Goal: Task Accomplishment & Management: Complete application form

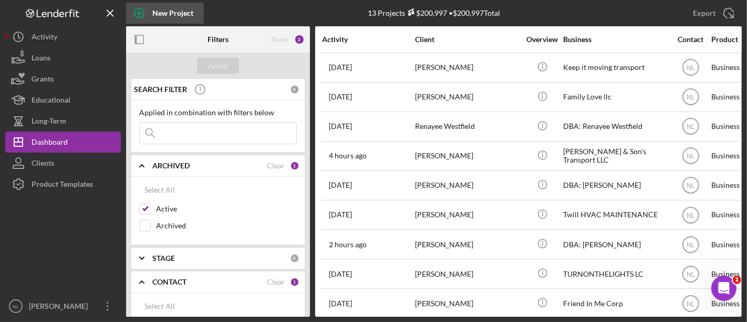
click at [166, 20] on div "New Project" at bounding box center [172, 13] width 41 height 21
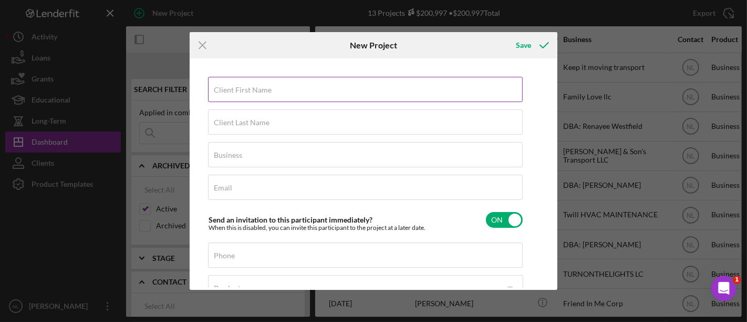
click at [288, 90] on div "Client First Name Required" at bounding box center [365, 90] width 315 height 26
type input "[PERSON_NAME]"
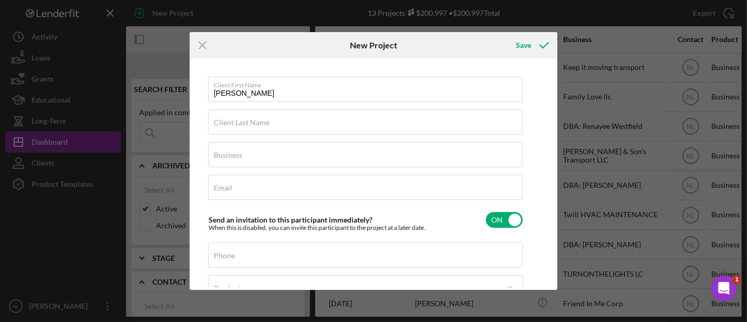
click at [254, 137] on div "Client First Name [PERSON_NAME] Client Last Name Required Business Required Ema…" at bounding box center [365, 224] width 315 height 295
click at [239, 123] on label "Client Last Name" at bounding box center [242, 122] width 56 height 8
click at [239, 123] on input "Client Last Name" at bounding box center [365, 121] width 315 height 25
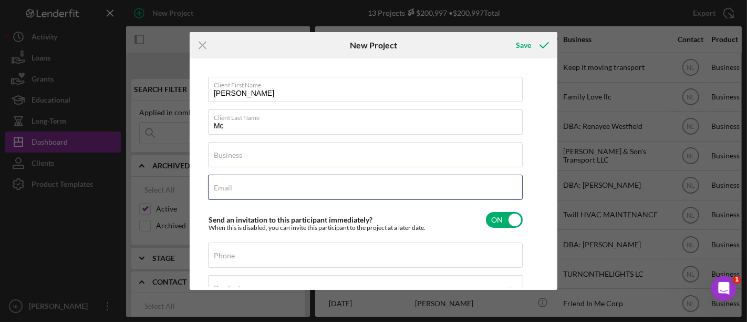
drag, startPoint x: 264, startPoint y: 192, endPoint x: 310, endPoint y: 271, distance: 90.7
click at [310, 271] on div "Client First Name [PERSON_NAME] Client Last Name Mc Business Required Email Req…" at bounding box center [365, 224] width 315 height 295
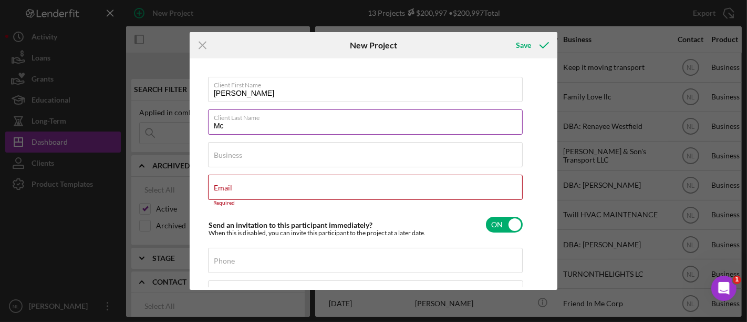
click at [262, 123] on input "Mc" at bounding box center [365, 121] width 315 height 25
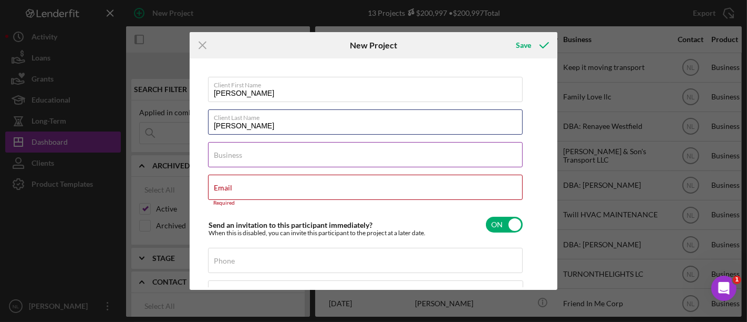
type input "[PERSON_NAME]"
click at [235, 148] on div "Business Required" at bounding box center [365, 155] width 315 height 26
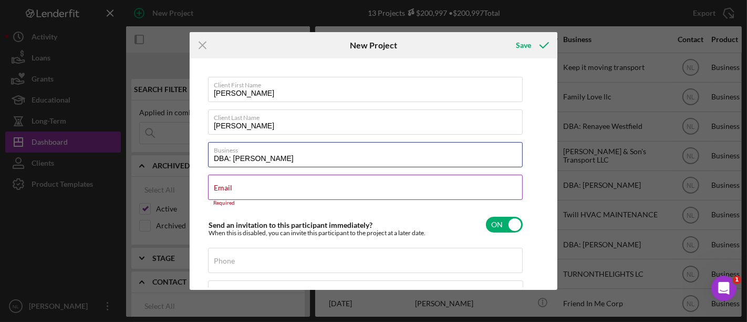
type input "DBA: [PERSON_NAME]"
click at [243, 199] on input "Email" at bounding box center [365, 186] width 315 height 25
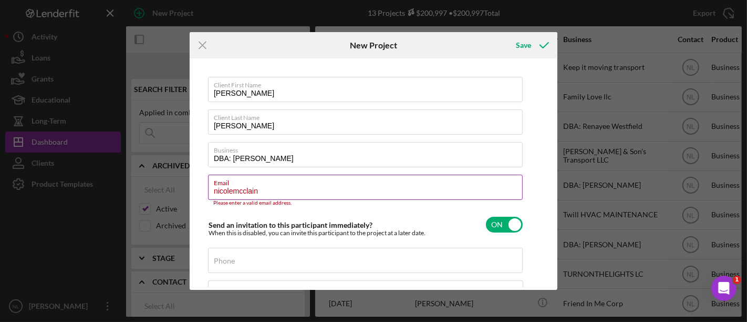
click at [233, 183] on label "Email" at bounding box center [368, 181] width 309 height 12
click at [233, 183] on input "nicolemcclain" at bounding box center [365, 186] width 315 height 25
click at [226, 191] on input "nicolemcclain" at bounding box center [365, 186] width 315 height 25
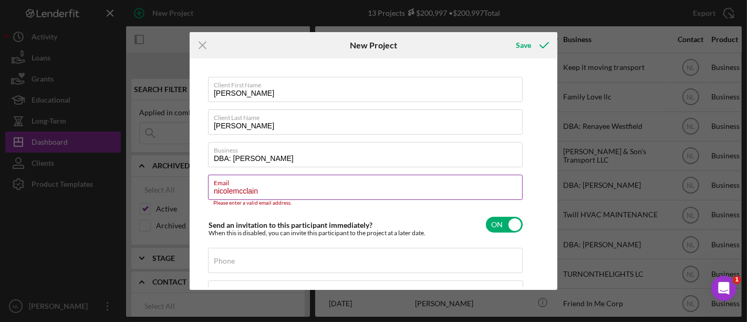
paste input "[EMAIL_ADDRESS][DOMAIN_NAME]"
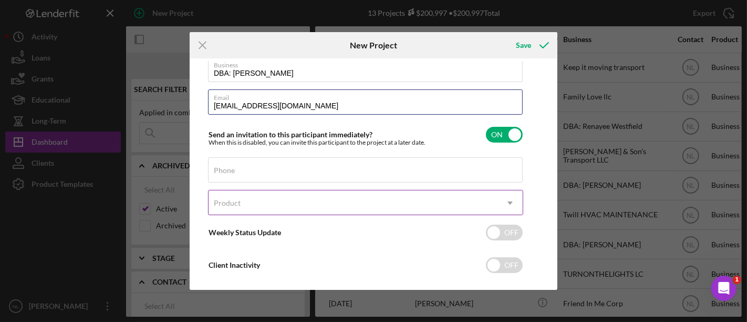
scroll to position [86, 0]
type input "[EMAIL_ADDRESS][DOMAIN_NAME]"
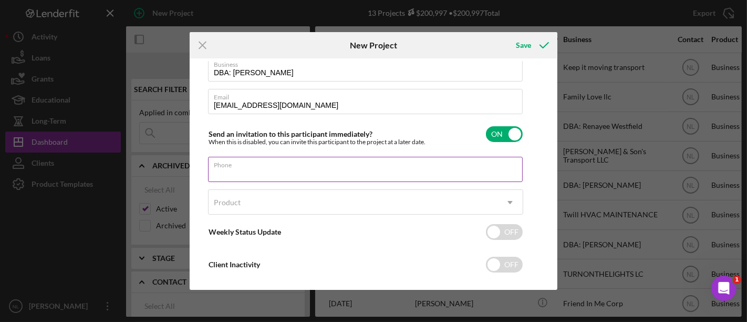
click at [233, 174] on input "Phone" at bounding box center [365, 169] width 315 height 25
paste input "[PHONE_NUMBER]"
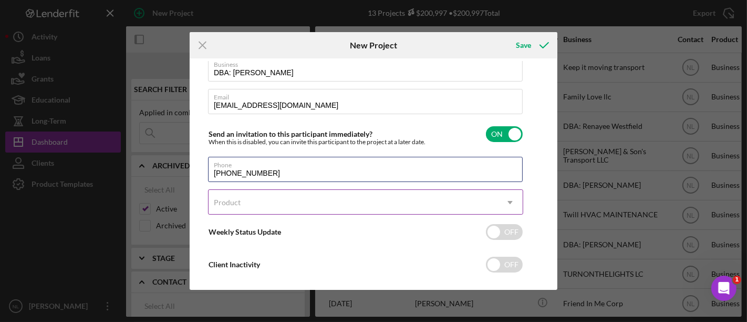
type input "[PHONE_NUMBER]"
click at [244, 199] on div "Product" at bounding box center [353, 202] width 289 height 24
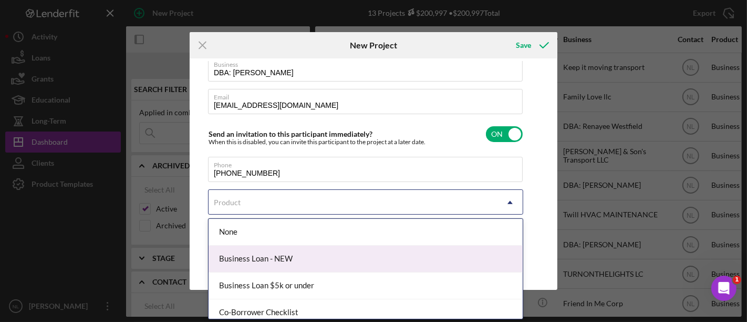
click at [277, 254] on div "Business Loan - NEW" at bounding box center [366, 258] width 314 height 27
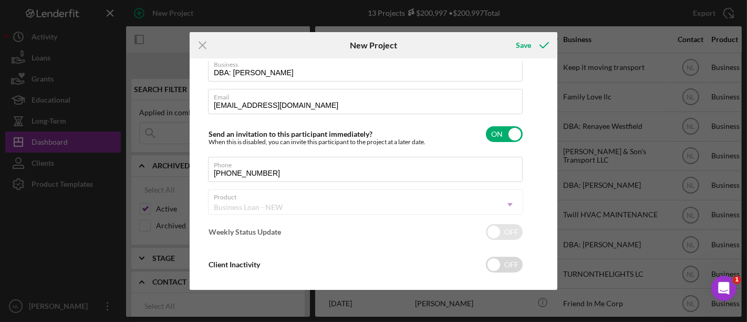
checkbox input "true"
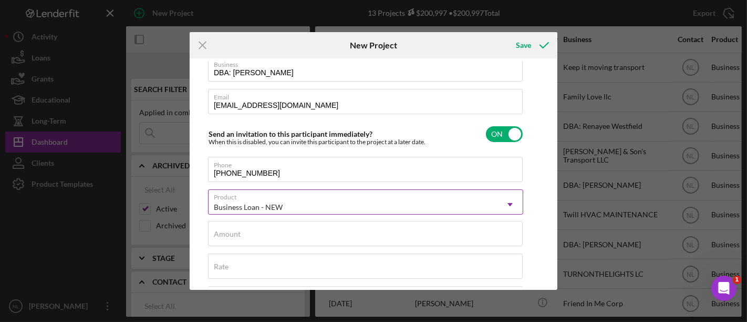
click at [253, 215] on div "Business Loan - NEW" at bounding box center [353, 207] width 289 height 24
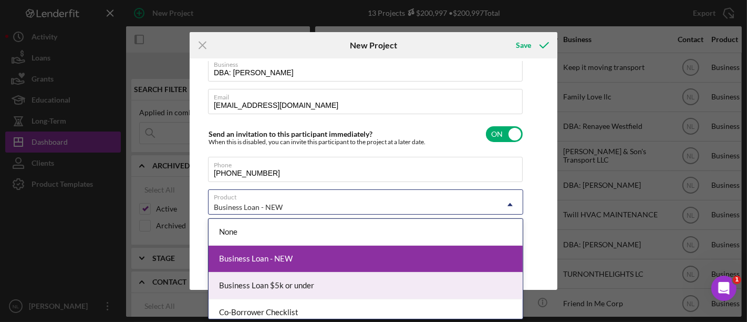
click at [270, 277] on div "Business Loan $5k or under" at bounding box center [366, 285] width 314 height 27
checkbox input "false"
checkbox input "true"
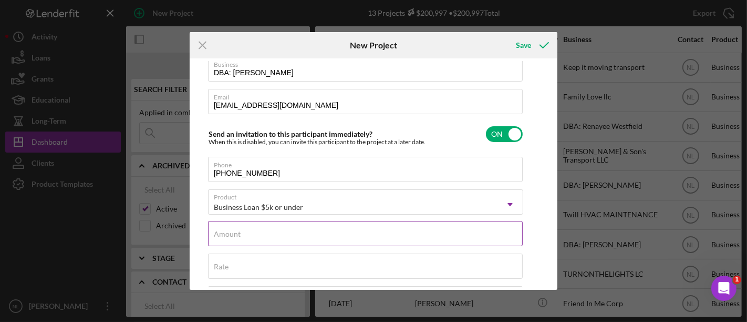
click at [244, 238] on input "Amount" at bounding box center [365, 233] width 315 height 25
type input "$5,000"
click at [504, 130] on input "checkbox" at bounding box center [504, 134] width 37 height 16
checkbox input "false"
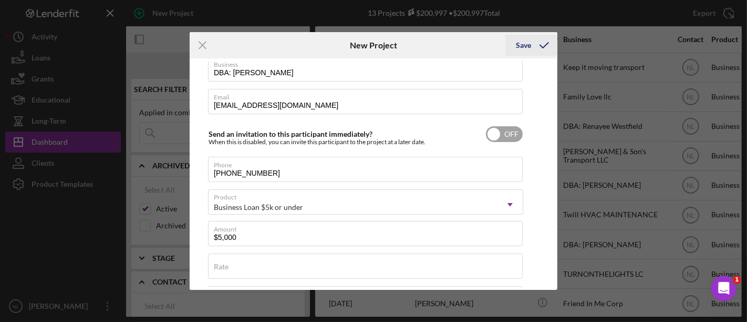
click at [532, 42] on icon "submit" at bounding box center [544, 45] width 26 height 26
checkbox input "true"
checkbox input "false"
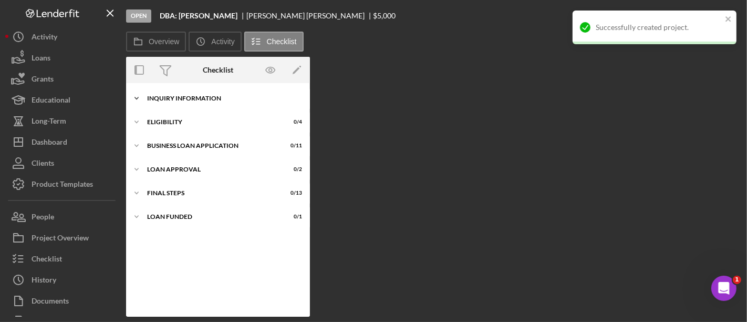
click at [186, 94] on div "Icon/Expander INQUIRY INFORMATION 0 / 11" at bounding box center [218, 98] width 184 height 21
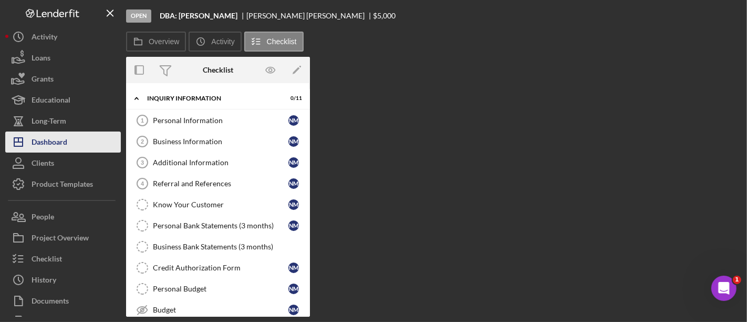
click at [57, 138] on div "Dashboard" at bounding box center [50, 143] width 36 height 24
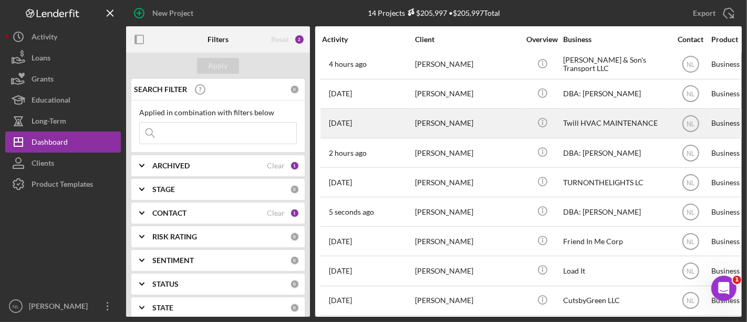
scroll to position [158, 0]
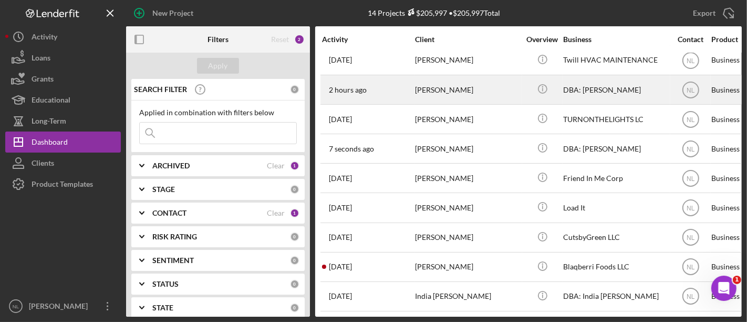
click at [421, 86] on div "[PERSON_NAME]" at bounding box center [467, 90] width 105 height 28
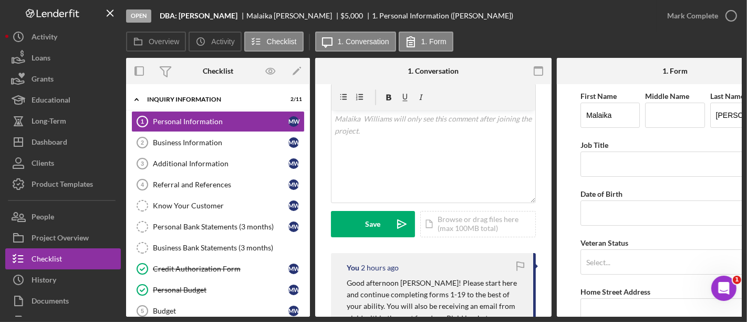
scroll to position [294, 0]
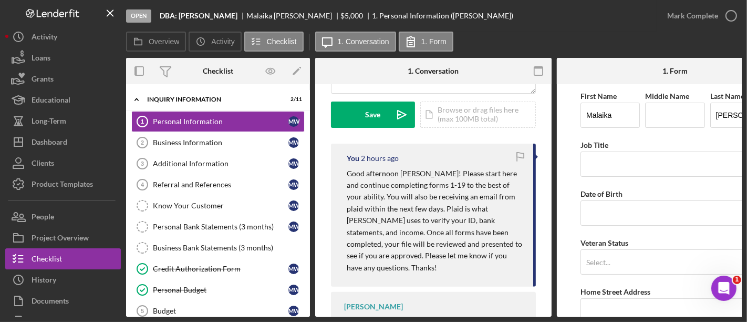
click at [378, 231] on p "Good afternoon [PERSON_NAME]! Please start here and continue completing forms 1…" at bounding box center [435, 221] width 176 height 106
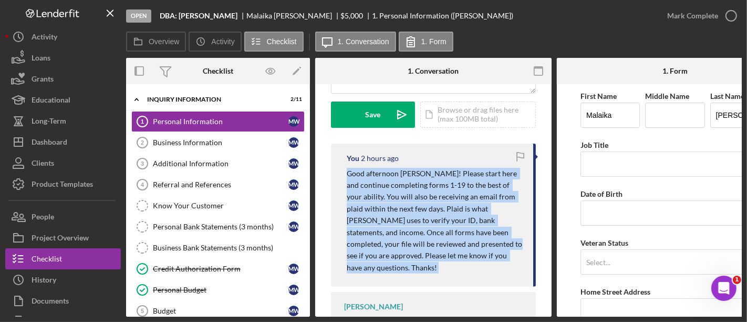
click at [378, 231] on p "Good afternoon [PERSON_NAME]! Please start here and continue completing forms 1…" at bounding box center [435, 221] width 176 height 106
copy div "Good afternoon [PERSON_NAME]! Please start here and continue completing forms 1…"
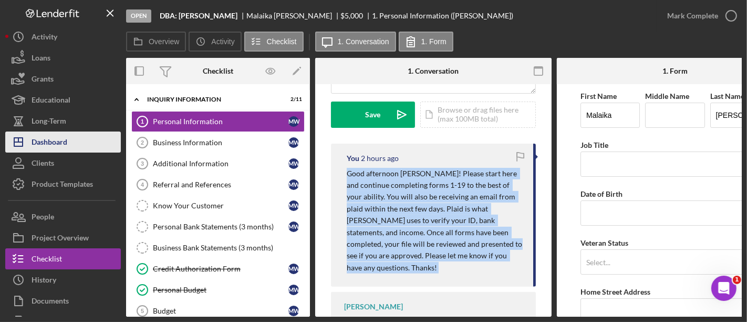
click at [92, 143] on button "Icon/Dashboard Dashboard" at bounding box center [63, 141] width 116 height 21
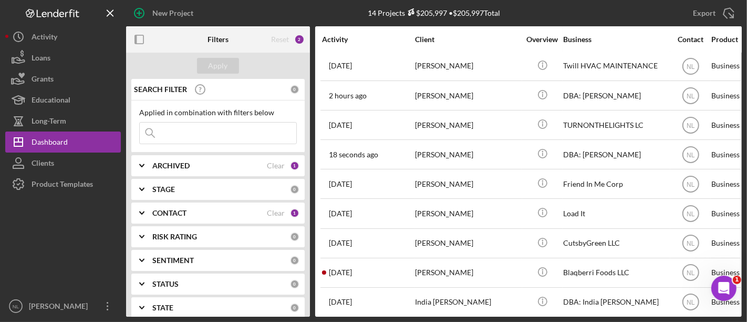
scroll to position [158, 0]
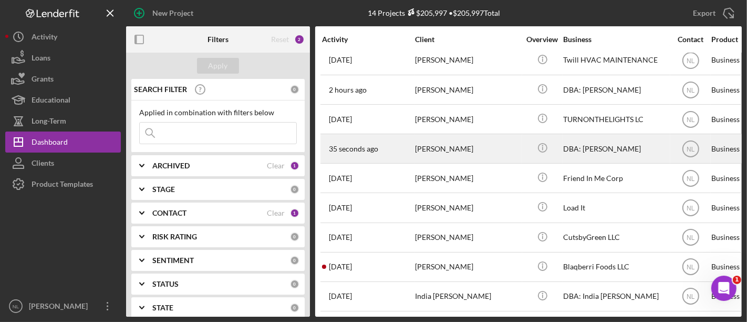
click at [441, 147] on div "[PERSON_NAME]" at bounding box center [467, 149] width 105 height 28
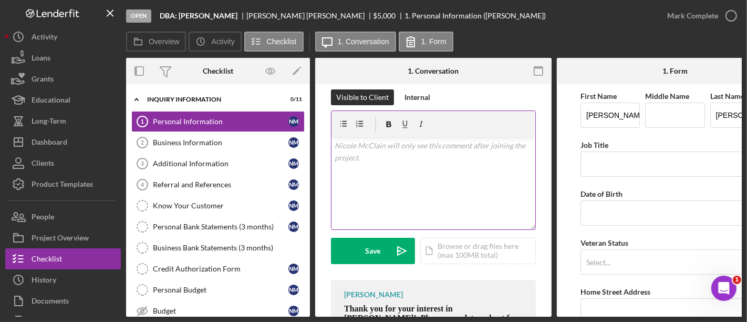
scroll to position [156, 0]
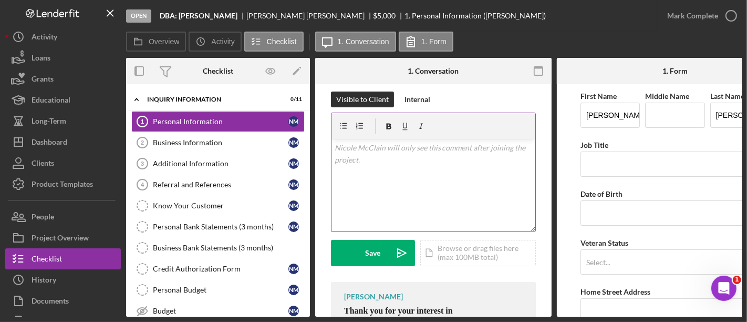
click at [357, 166] on div "v Color teal Color pink Remove color Add row above Add row below Add column bef…" at bounding box center [434, 185] width 204 height 92
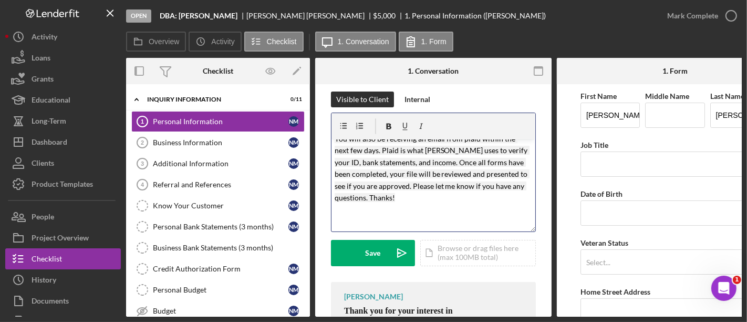
click at [377, 194] on mark "Good afternoon [PERSON_NAME]! Please start here and continue completing forms 1…" at bounding box center [432, 155] width 195 height 91
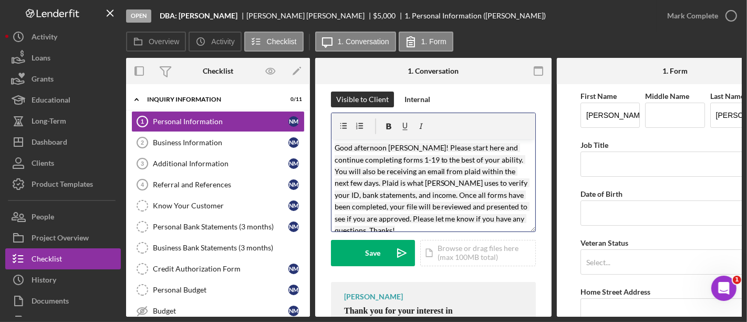
click at [426, 148] on mark "Good afternoon [PERSON_NAME]! Please start here and continue completing forms 1…" at bounding box center [432, 188] width 195 height 91
click at [502, 194] on mark "Good afternoon [PERSON_NAME]! Please start here and continue completing forms 1…" at bounding box center [432, 188] width 195 height 91
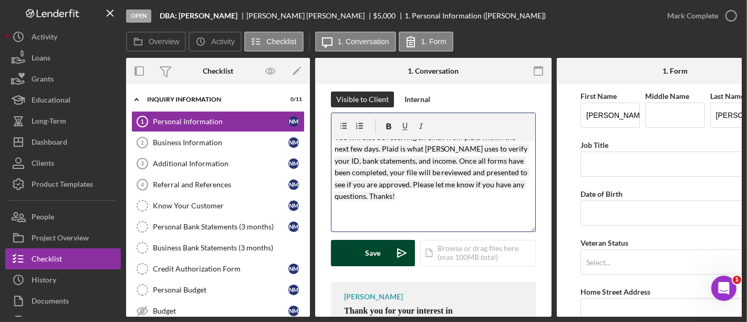
click at [375, 262] on div "Save" at bounding box center [373, 253] width 15 height 26
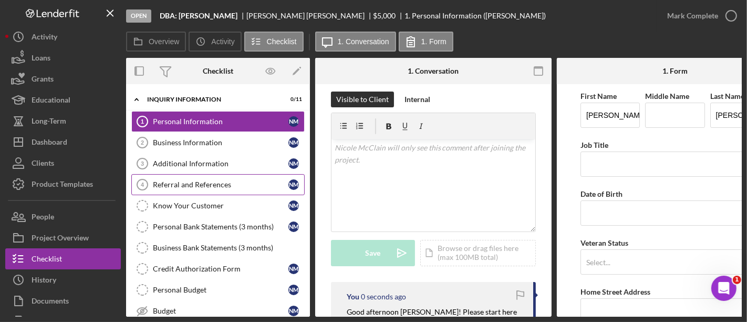
scroll to position [153, 0]
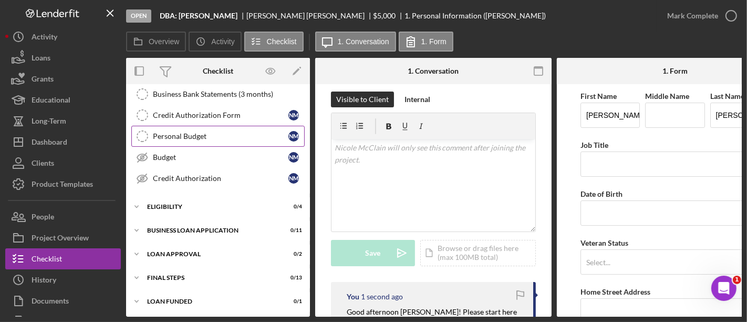
click at [181, 126] on link "Personal Budget Personal Budget N M" at bounding box center [217, 136] width 173 height 21
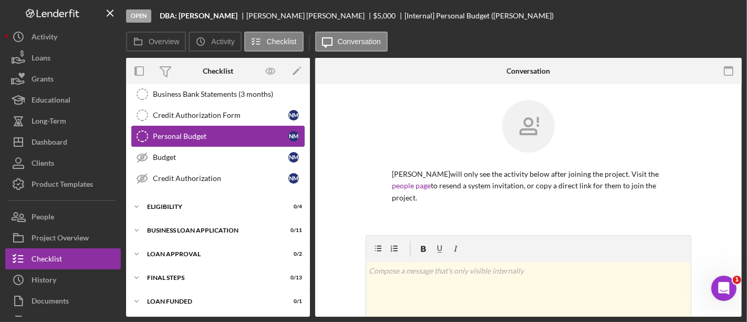
scroll to position [150, 0]
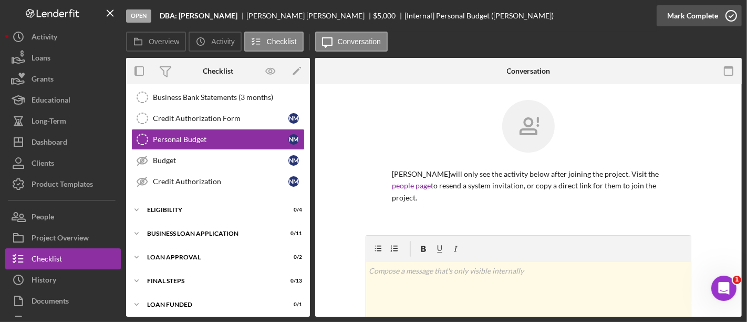
click at [692, 14] on div "Mark Complete" at bounding box center [692, 15] width 51 height 21
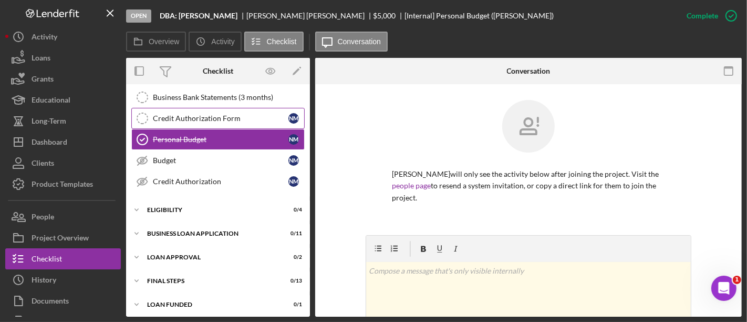
click at [202, 120] on link "Credit Authorization Form Credit Authorization Form N M" at bounding box center [217, 118] width 173 height 21
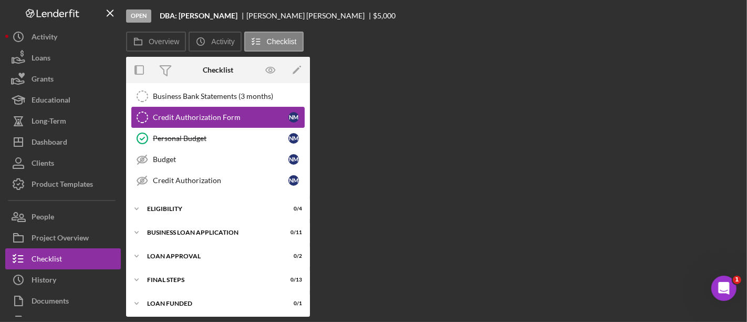
scroll to position [150, 0]
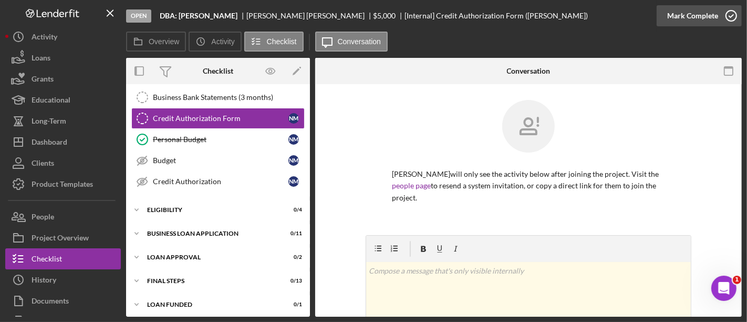
click at [702, 17] on div "Mark Complete" at bounding box center [692, 15] width 51 height 21
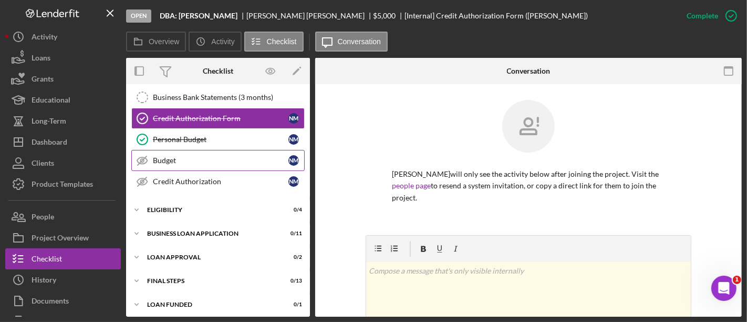
click at [234, 161] on div "Budget" at bounding box center [221, 160] width 136 height 8
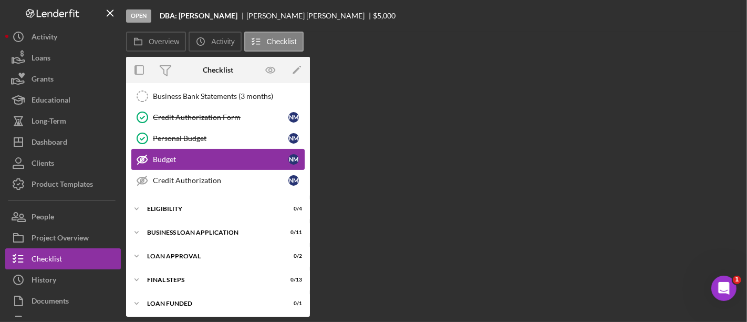
scroll to position [150, 0]
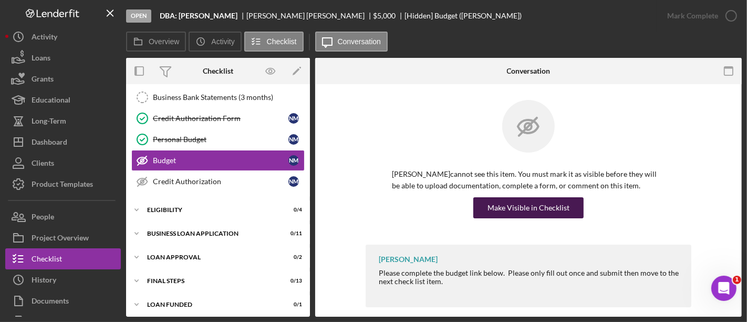
click at [555, 206] on div "Make Visible in Checklist" at bounding box center [529, 207] width 82 height 21
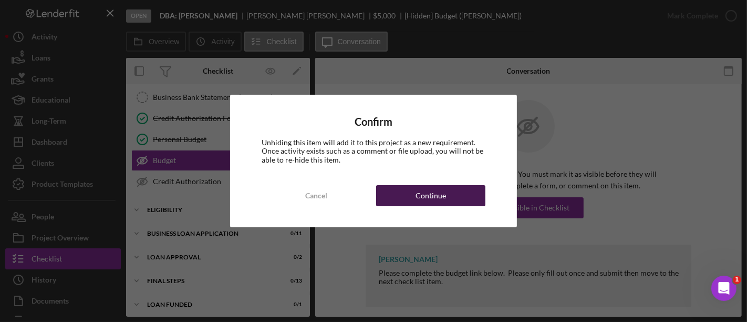
click at [466, 202] on button "Continue" at bounding box center [430, 195] width 109 height 21
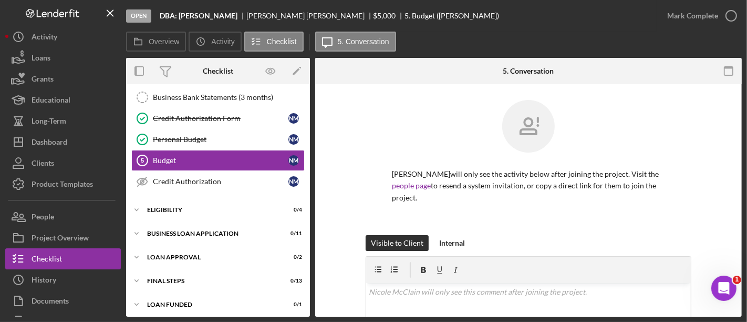
click at [466, 202] on p "[PERSON_NAME] will only see the activity below after joining the project. Visit…" at bounding box center [528, 185] width 273 height 35
click at [213, 181] on div "Credit Authorization" at bounding box center [221, 181] width 136 height 8
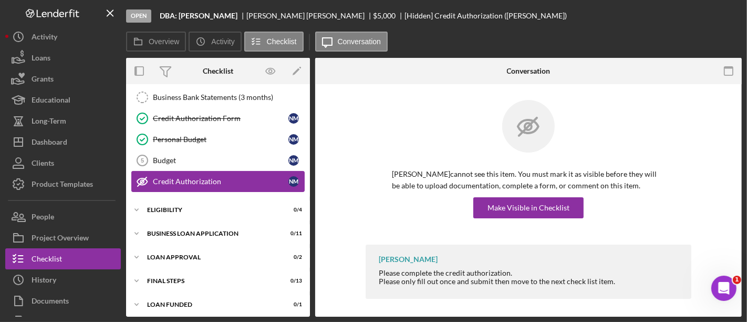
scroll to position [150, 0]
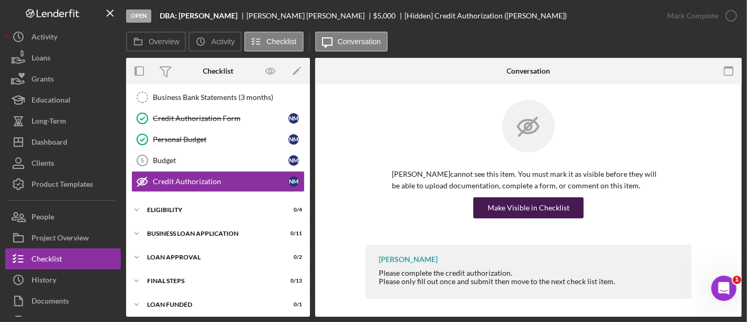
click at [519, 209] on div "Make Visible in Checklist" at bounding box center [529, 207] width 82 height 21
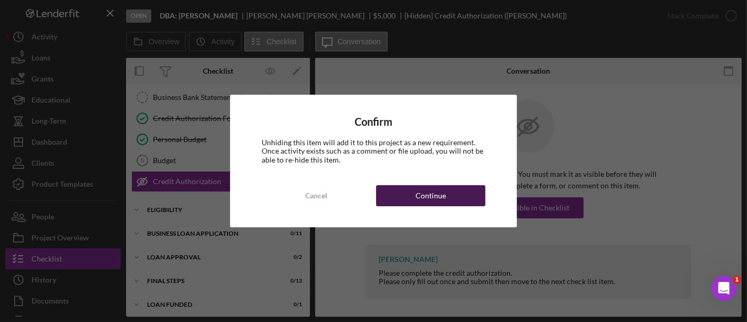
click at [453, 193] on button "Continue" at bounding box center [430, 195] width 109 height 21
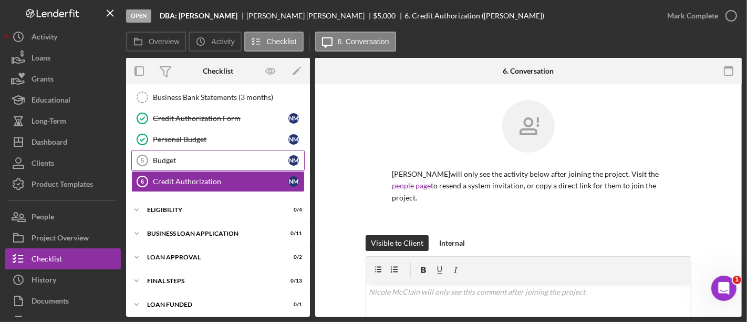
click at [202, 159] on div "Budget" at bounding box center [221, 160] width 136 height 8
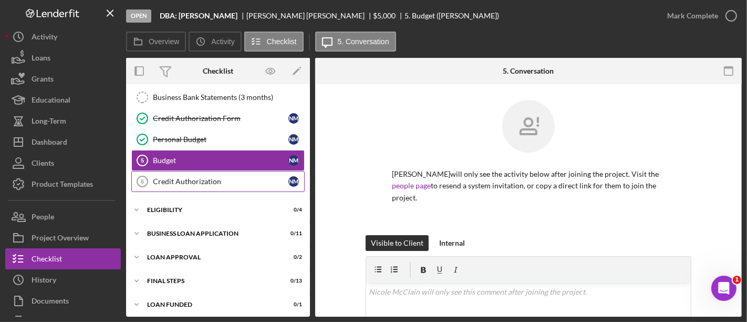
click at [182, 182] on link "Credit Authorization 6 Credit Authorization N M" at bounding box center [217, 181] width 173 height 21
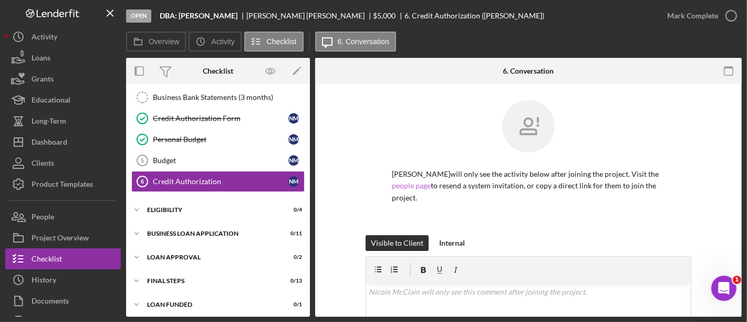
scroll to position [183, 0]
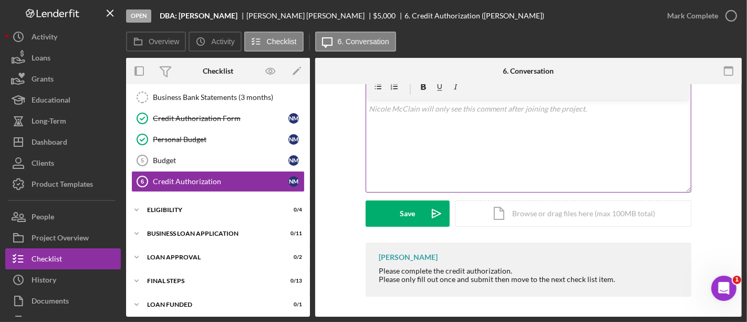
click at [388, 145] on div "v Color teal Color pink Remove color Add row above Add row below Add column bef…" at bounding box center [528, 146] width 325 height 92
click at [383, 128] on div "v Color teal Color pink Remove color Add row above Add row below Add column bef…" at bounding box center [528, 146] width 325 height 92
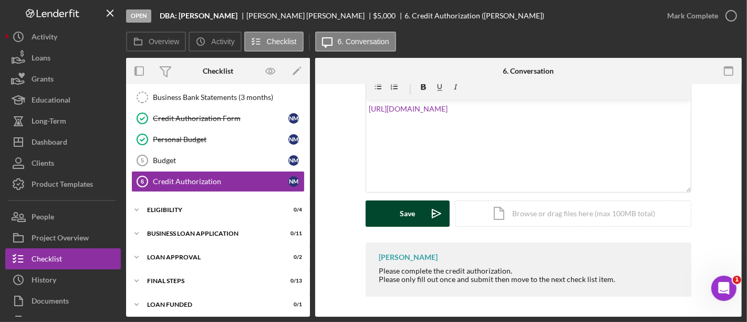
click at [417, 218] on button "Save Icon/icon-invite-send" at bounding box center [408, 213] width 84 height 26
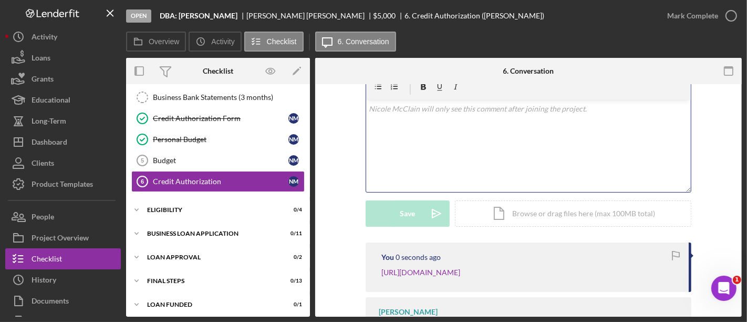
click at [387, 106] on p at bounding box center [528, 109] width 319 height 12
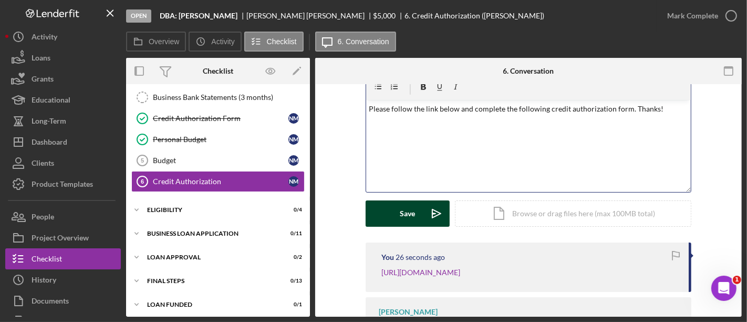
click at [414, 211] on button "Save Icon/icon-invite-send" at bounding box center [408, 213] width 84 height 26
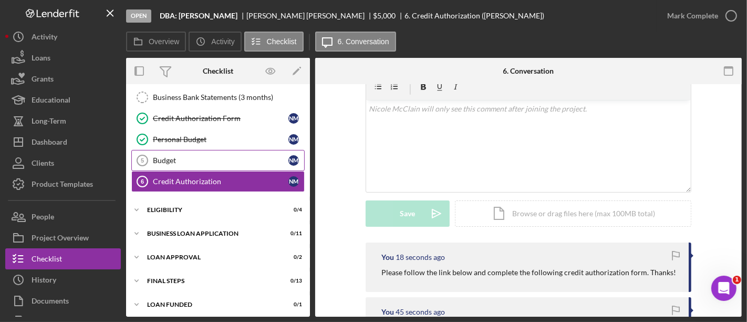
click at [230, 160] on div "Budget" at bounding box center [221, 160] width 136 height 8
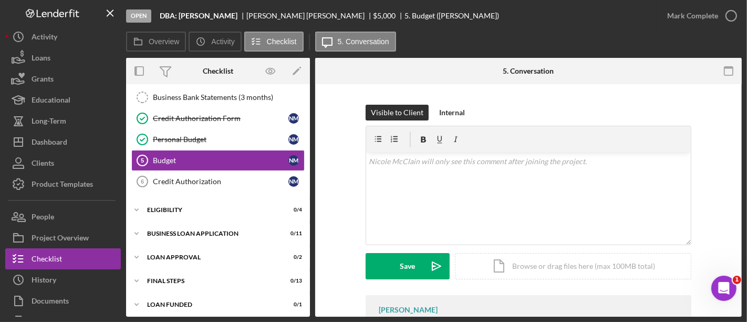
scroll to position [137, 0]
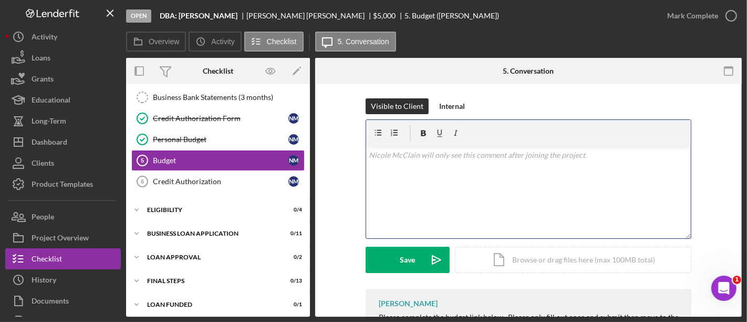
click at [402, 161] on div "v Color teal Color pink Remove color Add row above Add row below Add column bef…" at bounding box center [528, 192] width 325 height 92
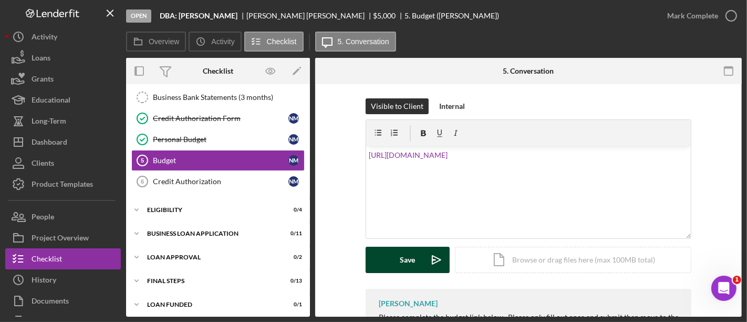
click at [403, 262] on div "Save" at bounding box center [407, 259] width 15 height 26
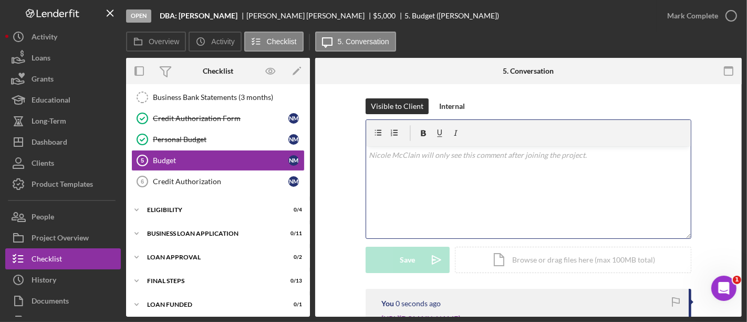
click at [403, 198] on div "v Color teal Color pink Remove color Add row above Add row below Add column bef…" at bounding box center [528, 192] width 325 height 92
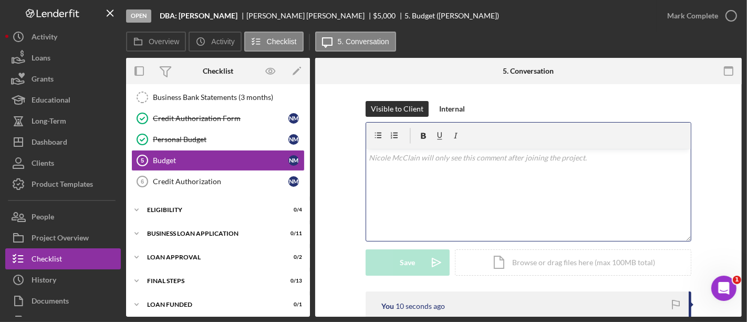
scroll to position [136, 0]
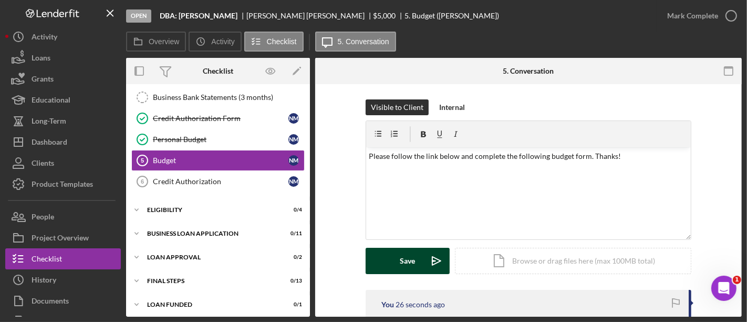
click at [388, 260] on button "Save Icon/icon-invite-send" at bounding box center [408, 260] width 84 height 26
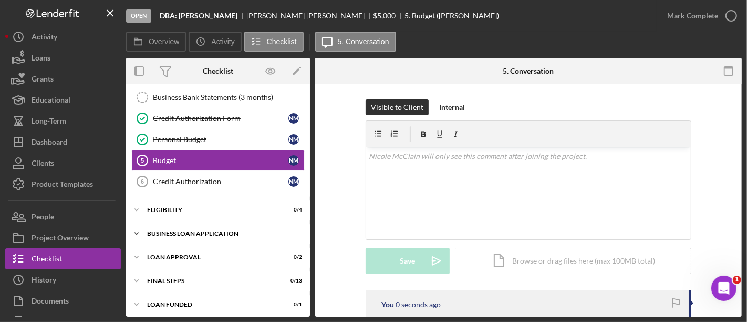
click at [203, 223] on div "Icon/Expander BUSINESS LOAN APPLICATION 0 / 11" at bounding box center [218, 233] width 184 height 21
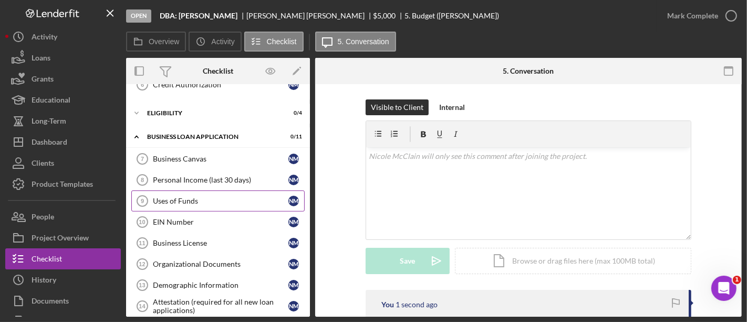
scroll to position [247, 0]
click at [208, 175] on div "Personal Income (last 30 days)" at bounding box center [221, 179] width 136 height 8
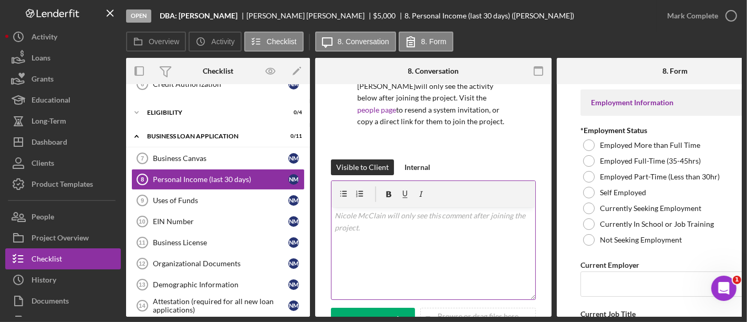
scroll to position [91, 0]
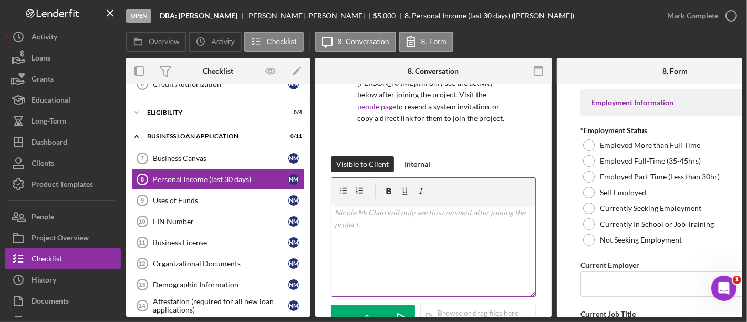
click at [391, 223] on div "v Color teal Color pink Remove color Add row above Add row below Add column bef…" at bounding box center [434, 250] width 204 height 92
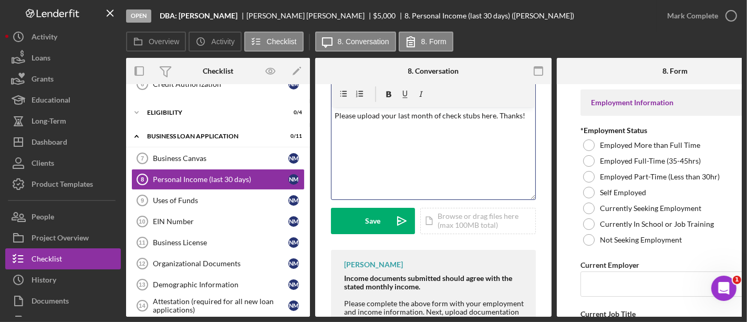
scroll to position [201, 0]
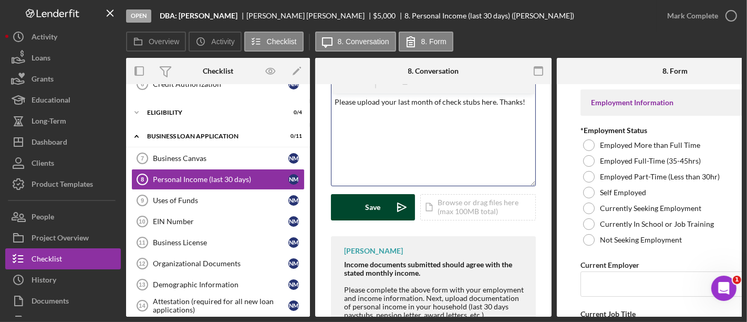
click at [372, 209] on div "Save" at bounding box center [373, 207] width 15 height 26
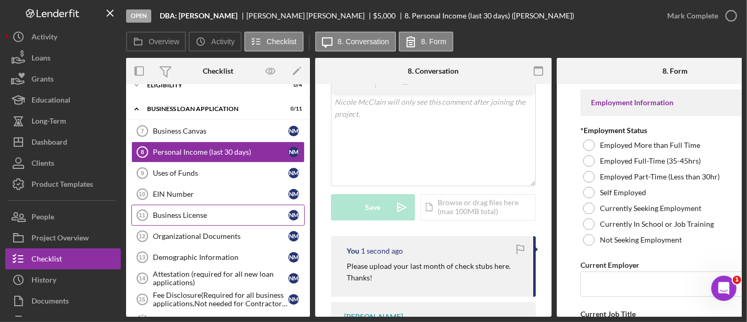
scroll to position [255, 0]
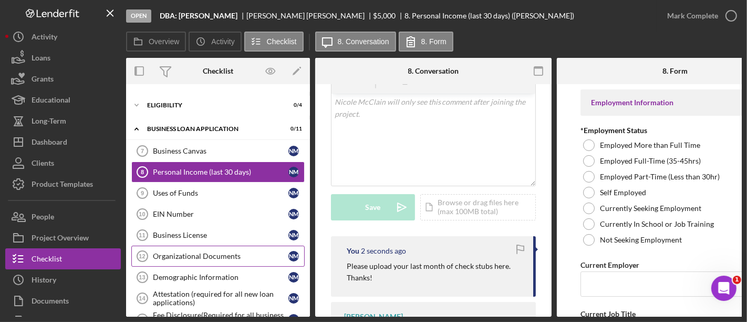
click at [253, 255] on link "Organizational Documents 12 Organizational Documents N M" at bounding box center [217, 255] width 173 height 21
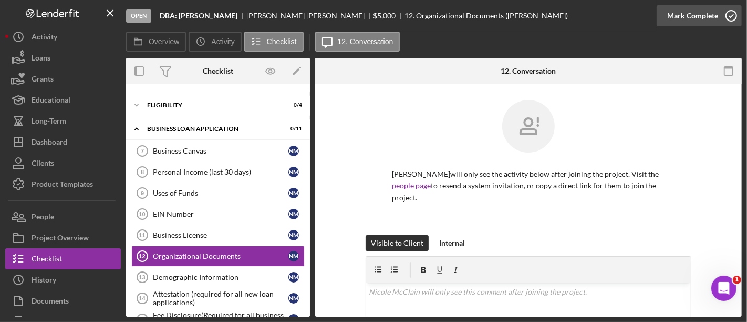
click at [706, 17] on div "Mark Complete" at bounding box center [692, 15] width 51 height 21
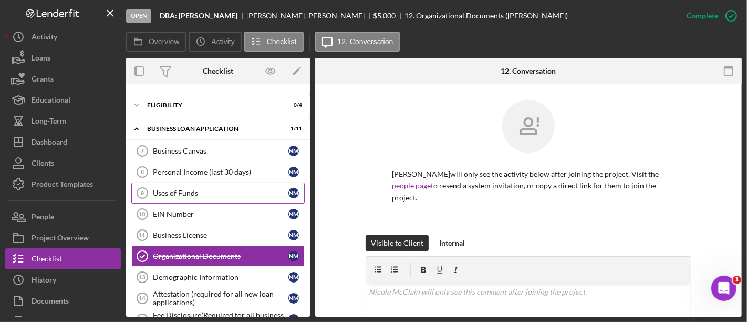
click at [195, 197] on link "Uses of Funds 9 Uses of Funds N M" at bounding box center [217, 192] width 173 height 21
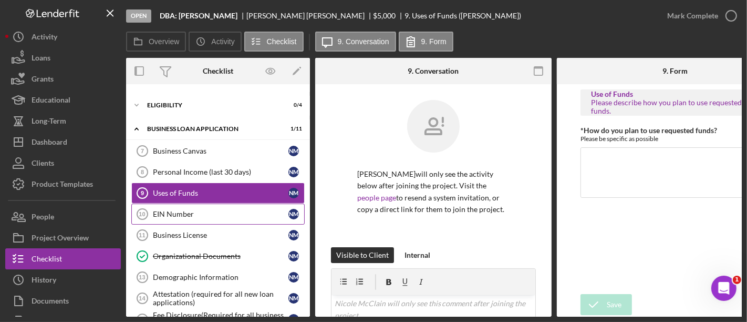
click at [195, 210] on div "EIN Number" at bounding box center [221, 214] width 136 height 8
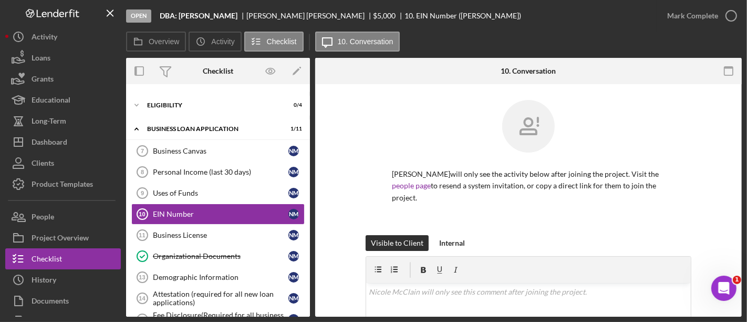
click at [686, 4] on div "Mark Complete" at bounding box center [699, 16] width 85 height 32
click at [681, 12] on div "Mark Complete" at bounding box center [692, 15] width 51 height 21
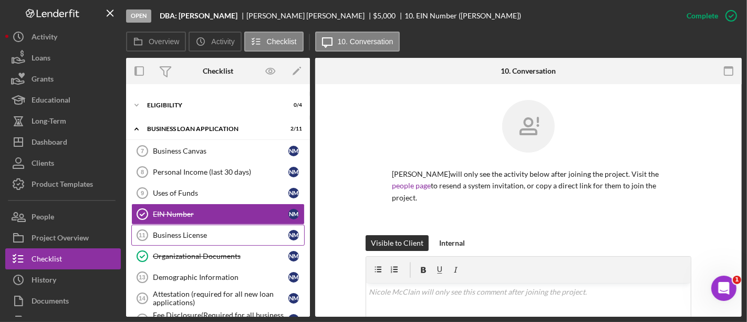
click at [205, 233] on div "Business License" at bounding box center [221, 235] width 136 height 8
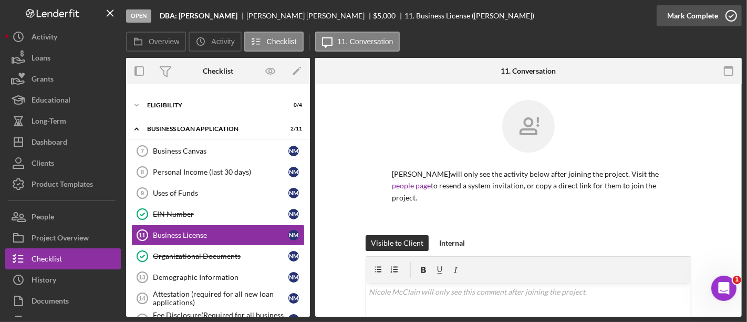
click at [705, 14] on div "Mark Complete" at bounding box center [692, 15] width 51 height 21
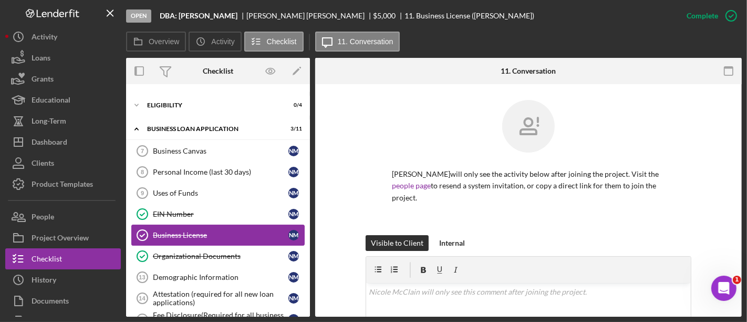
scroll to position [384, 0]
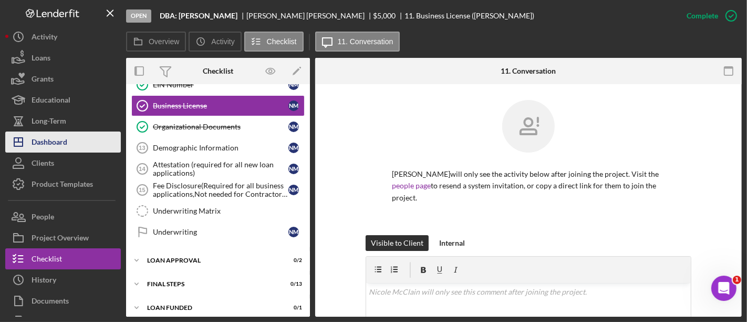
click at [88, 146] on button "Icon/Dashboard Dashboard" at bounding box center [63, 141] width 116 height 21
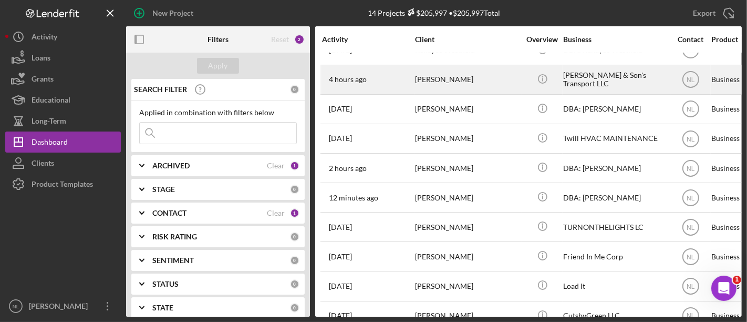
scroll to position [79, 0]
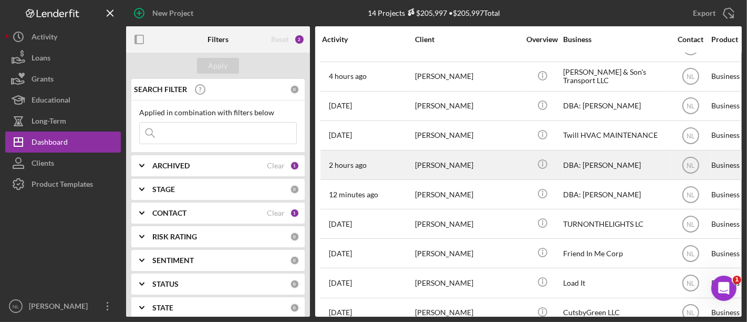
click at [445, 168] on div "[PERSON_NAME]" at bounding box center [467, 165] width 105 height 28
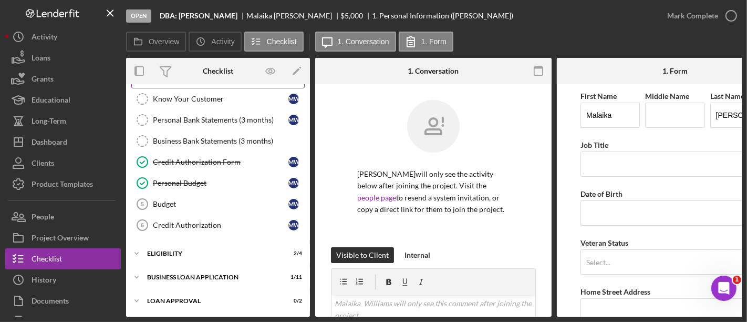
scroll to position [153, 0]
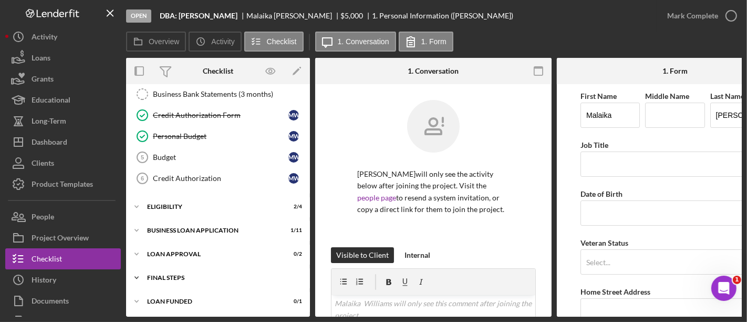
click at [187, 269] on div "Icon/Expander Final Steps 1 / 13" at bounding box center [218, 277] width 184 height 21
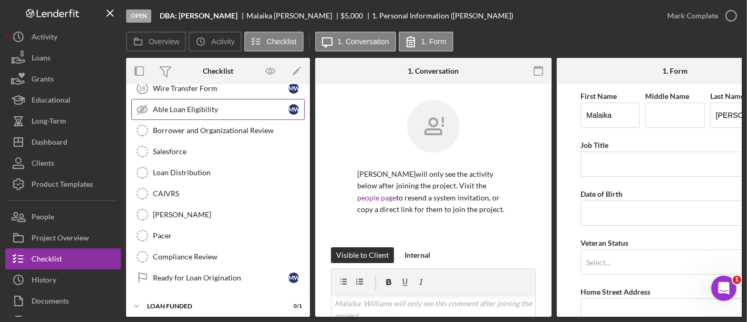
scroll to position [329, 0]
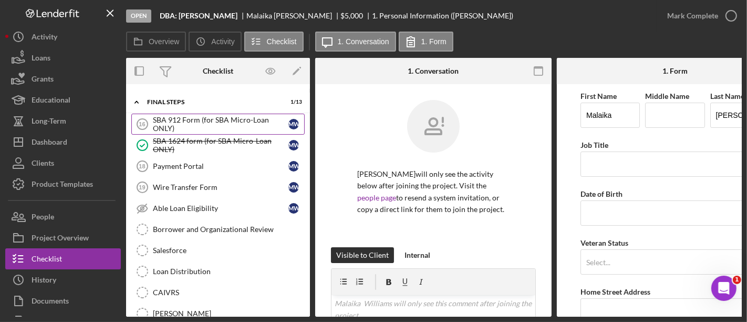
click at [193, 122] on div "SBA 912 Form (for SBA Micro-Loan ONLY)" at bounding box center [221, 124] width 136 height 17
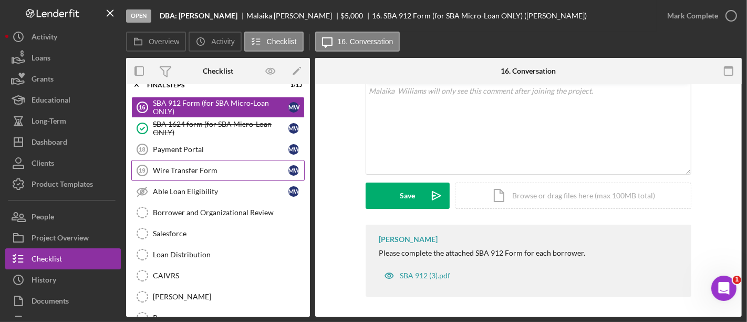
scroll to position [343, 0]
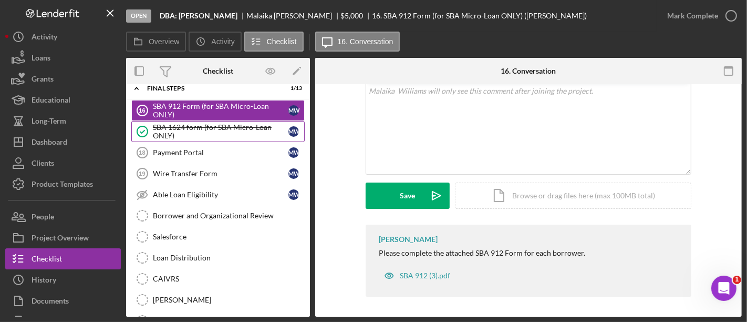
click at [213, 125] on div "SBA 1624 form (for SBA Micro-Loan ONLY)" at bounding box center [221, 131] width 136 height 17
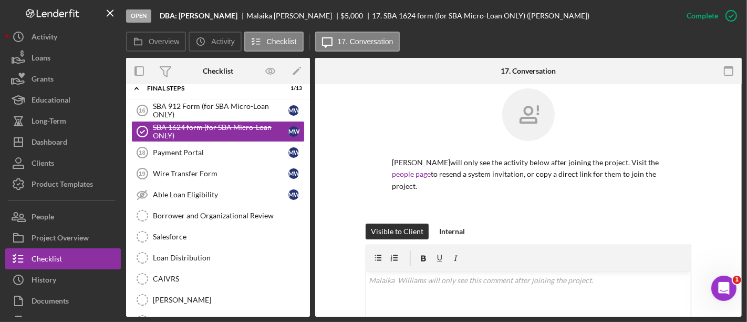
scroll to position [1, 0]
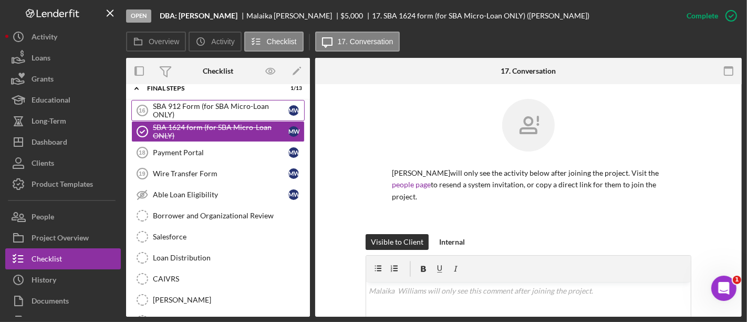
click at [206, 105] on div "SBA 912 Form (for SBA Micro-Loan ONLY)" at bounding box center [221, 110] width 136 height 17
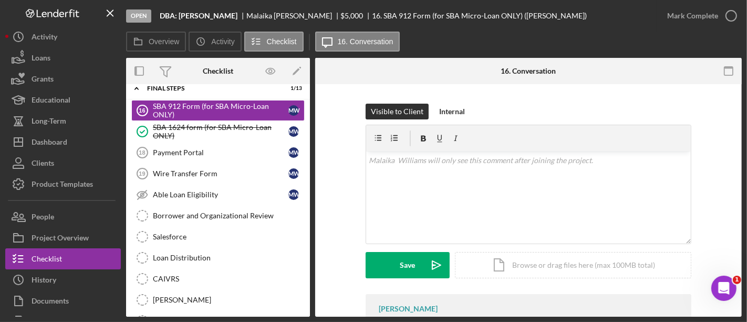
scroll to position [133, 0]
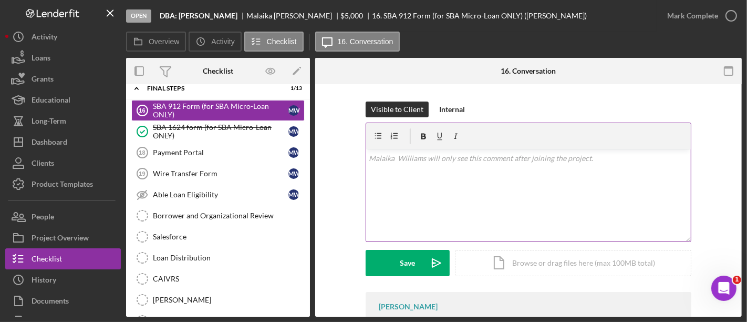
click at [424, 191] on div "v Color teal Color pink Remove color Add row above Add row below Add column bef…" at bounding box center [528, 195] width 325 height 92
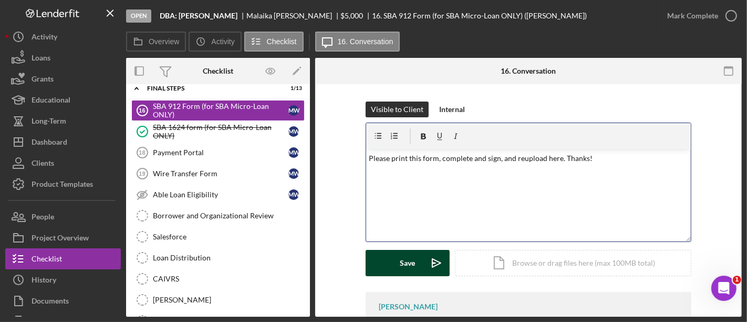
click at [395, 259] on button "Save Icon/icon-invite-send" at bounding box center [408, 263] width 84 height 26
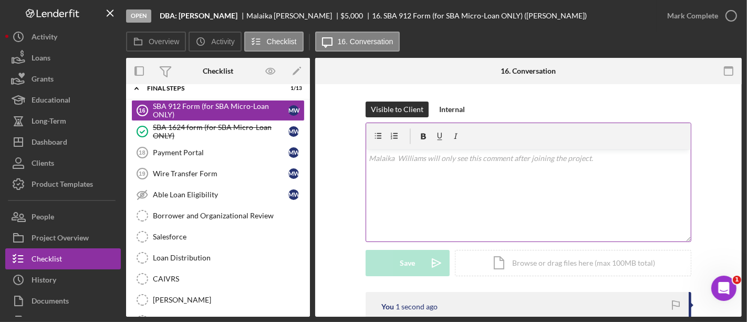
scroll to position [237, 0]
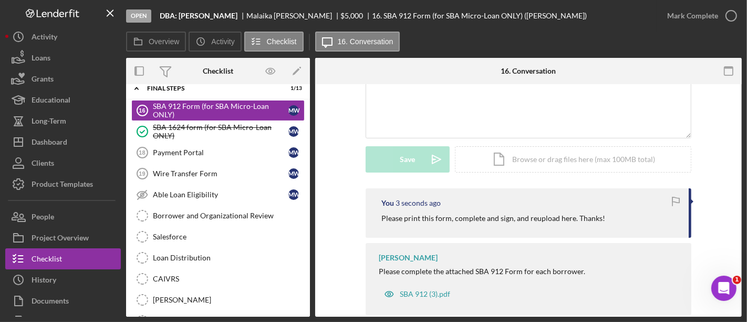
drag, startPoint x: 608, startPoint y: 216, endPoint x: 374, endPoint y: 216, distance: 234.3
click at [374, 216] on div "You 3 seconds ago Please print this form, complete and sign, and reupload here.…" at bounding box center [529, 212] width 326 height 49
copy p "Please print this form, complete and sign, and reupload here. Thanks!"
click at [243, 163] on link "Wire Transfer Form 19 Wire Transfer Form M W" at bounding box center [217, 173] width 173 height 21
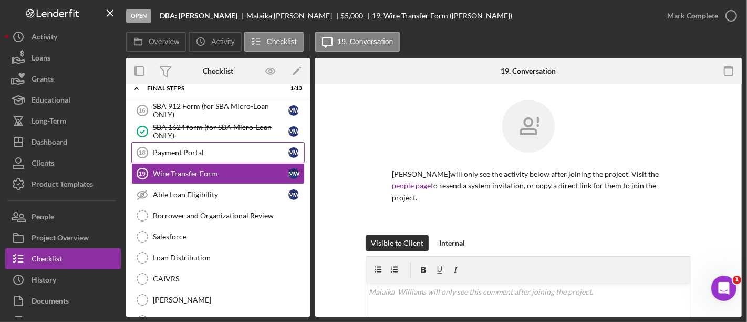
click at [233, 148] on div "Payment Portal" at bounding box center [221, 152] width 136 height 8
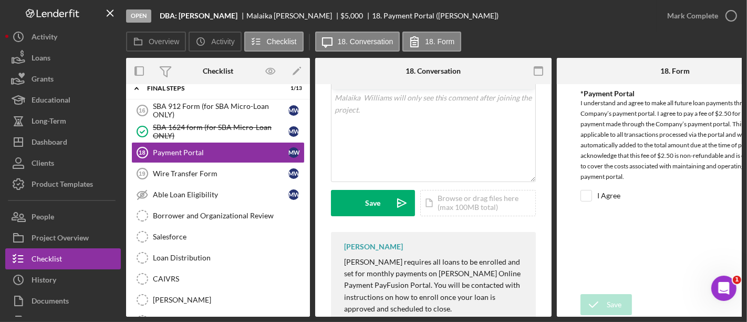
scroll to position [357, 0]
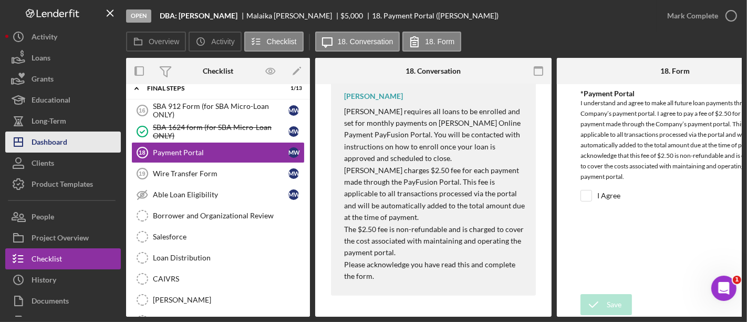
click at [74, 151] on button "Icon/Dashboard Dashboard" at bounding box center [63, 141] width 116 height 21
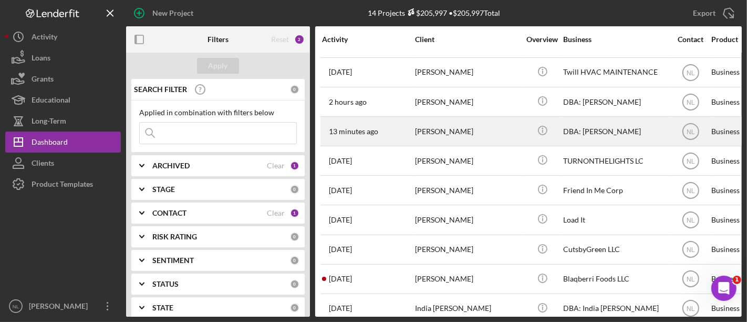
scroll to position [144, 0]
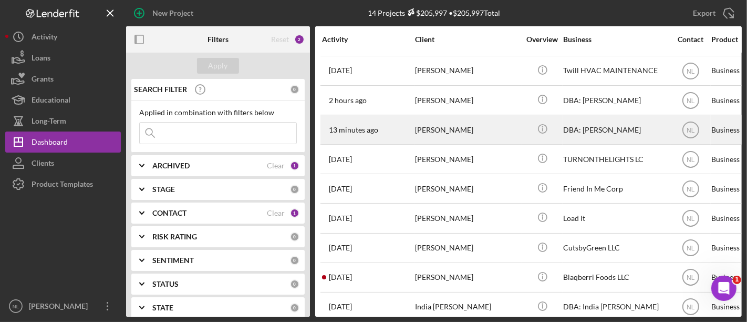
click at [437, 128] on div "[PERSON_NAME]" at bounding box center [467, 130] width 105 height 28
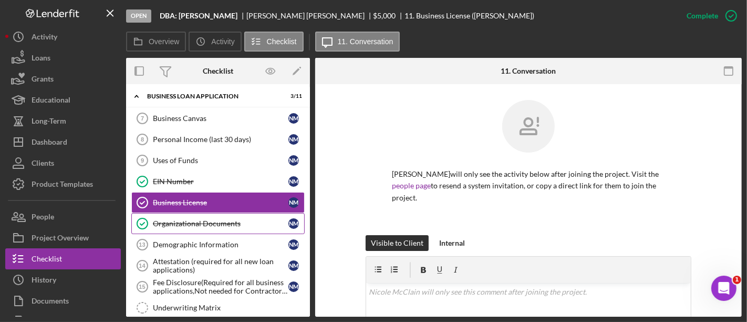
scroll to position [150, 0]
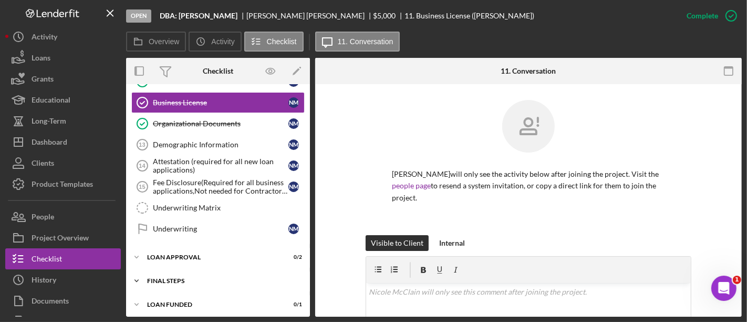
click at [192, 270] on div "Icon/Expander Final Steps 0 / 13" at bounding box center [218, 280] width 184 height 21
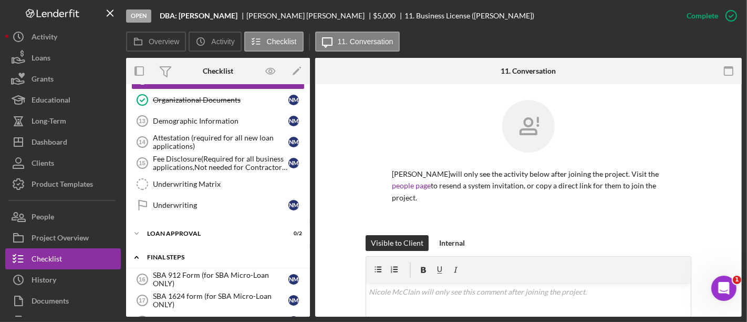
scroll to position [222, 0]
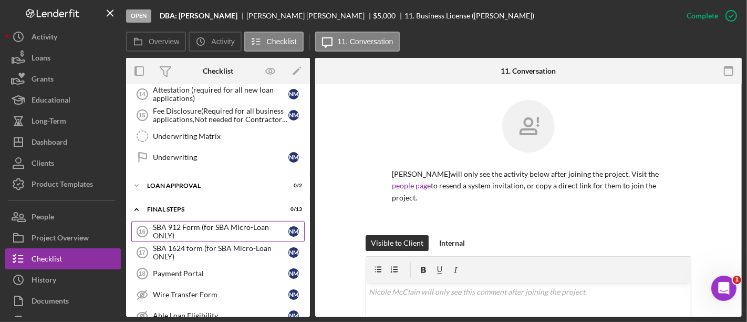
click at [172, 231] on div "SBA 912 Form (for SBA Micro-Loan ONLY)" at bounding box center [221, 231] width 136 height 17
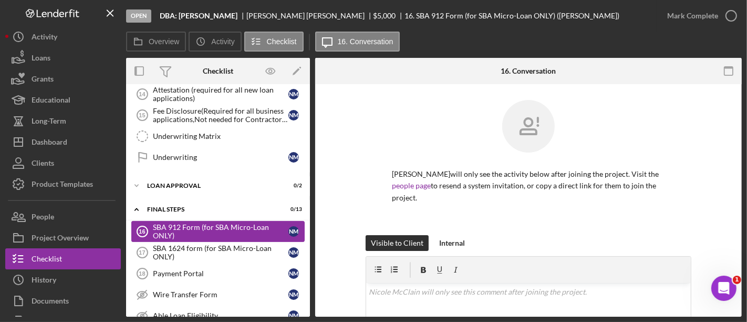
click at [185, 226] on div "SBA 912 Form (for SBA Micro-Loan ONLY)" at bounding box center [221, 231] width 136 height 17
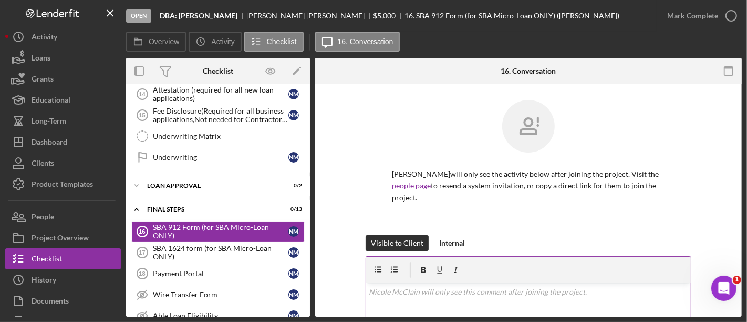
click at [420, 295] on p at bounding box center [528, 292] width 319 height 12
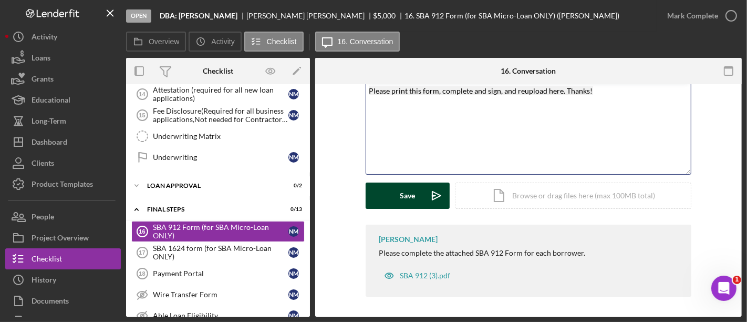
click at [427, 197] on icon "Icon/icon-invite-send" at bounding box center [437, 195] width 26 height 26
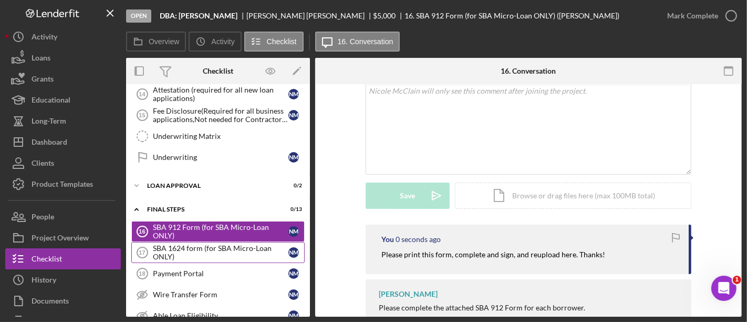
click at [222, 247] on div "SBA 1624 form (for SBA Micro-Loan ONLY)" at bounding box center [221, 252] width 136 height 17
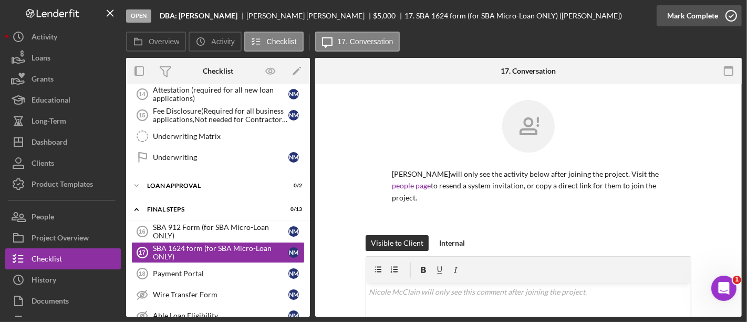
click at [708, 20] on div "Mark Complete" at bounding box center [692, 15] width 51 height 21
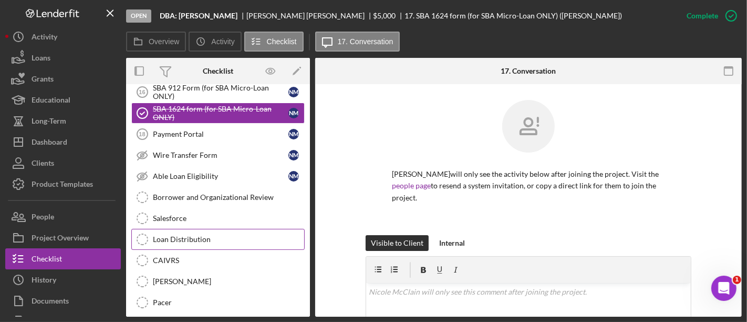
scroll to position [362, 0]
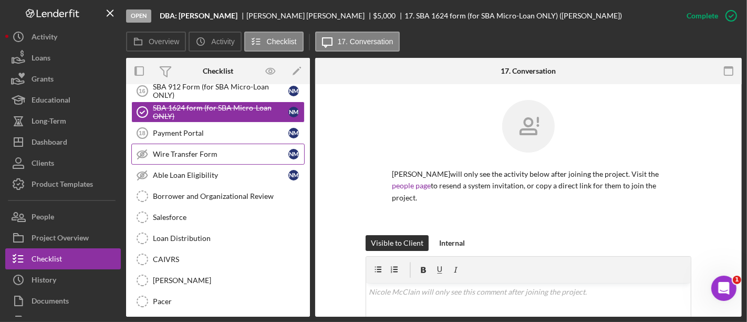
click at [171, 144] on link "Wire Transfer Form Wire Transfer Form N M" at bounding box center [217, 153] width 173 height 21
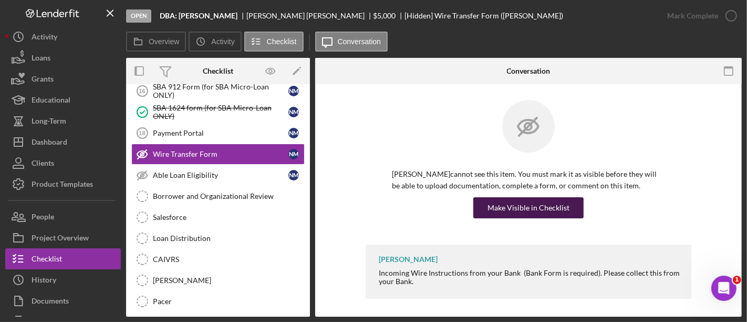
click at [546, 199] on div "Make Visible in Checklist" at bounding box center [529, 207] width 82 height 21
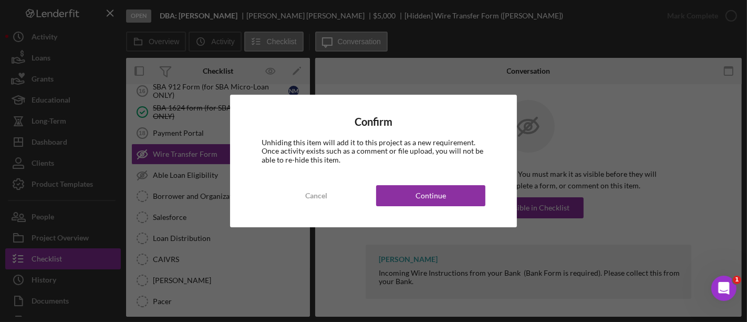
click at [543, 205] on div "Confirm Unhiding this item will add it to this project as a new requirement. On…" at bounding box center [373, 161] width 747 height 322
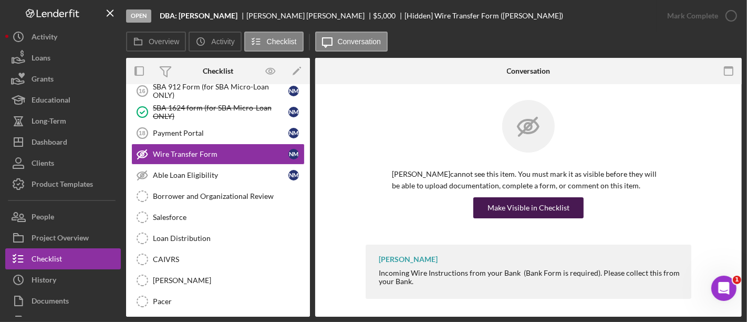
click at [491, 212] on div "Make Visible in Checklist" at bounding box center [529, 207] width 82 height 21
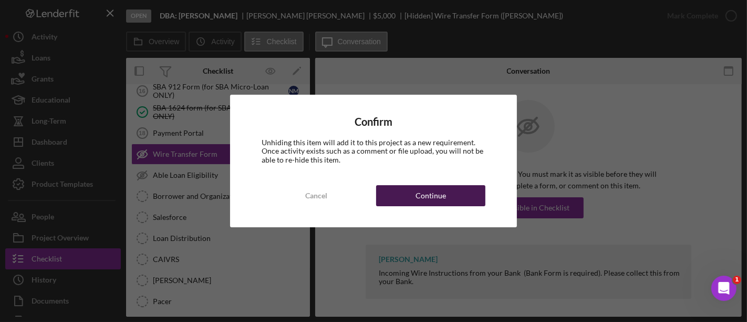
click at [439, 192] on div "Continue" at bounding box center [431, 195] width 30 height 21
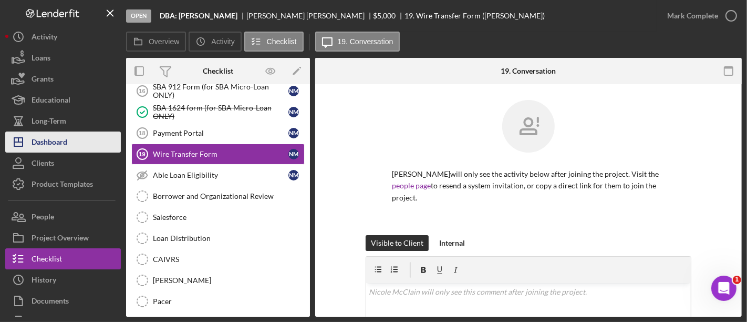
click at [103, 142] on button "Icon/Dashboard Dashboard" at bounding box center [63, 141] width 116 height 21
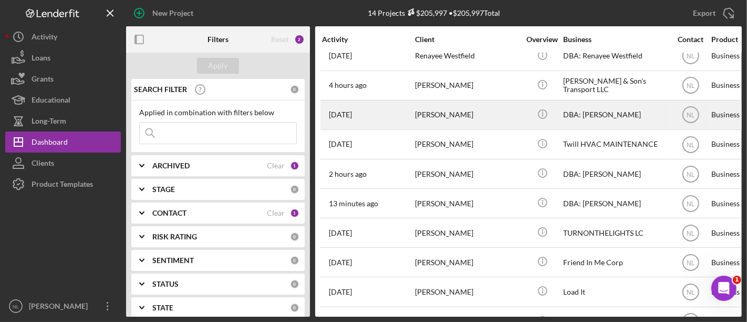
scroll to position [158, 0]
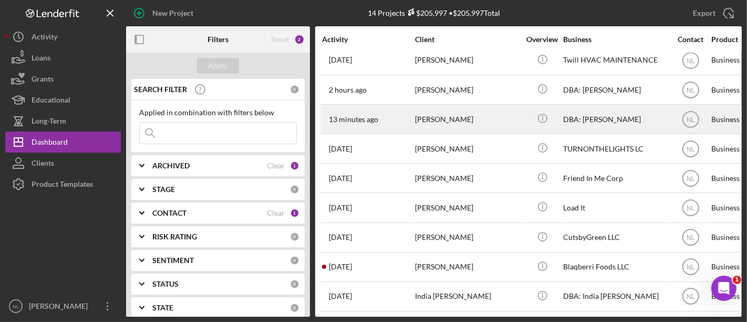
click at [438, 113] on div "[PERSON_NAME]" at bounding box center [467, 119] width 105 height 28
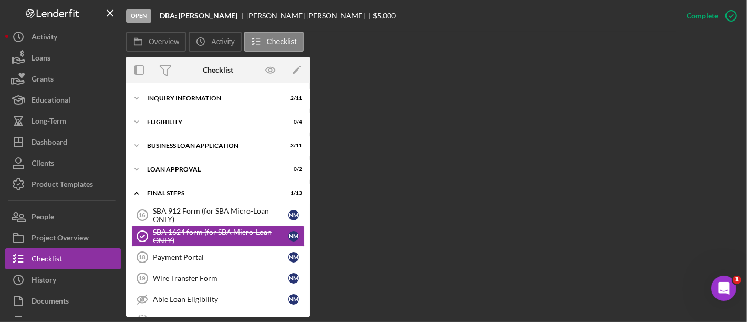
scroll to position [35, 0]
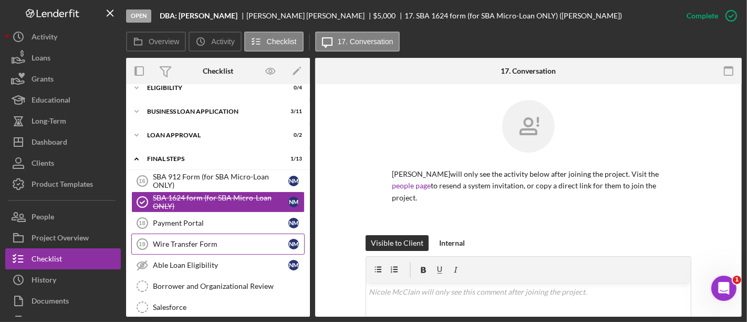
click at [208, 241] on div "Wire Transfer Form" at bounding box center [221, 244] width 136 height 8
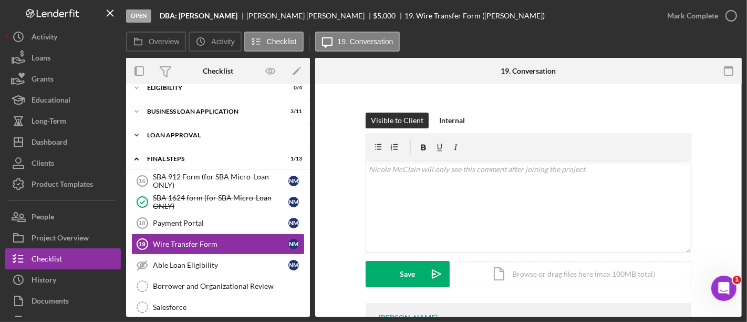
scroll to position [123, 0]
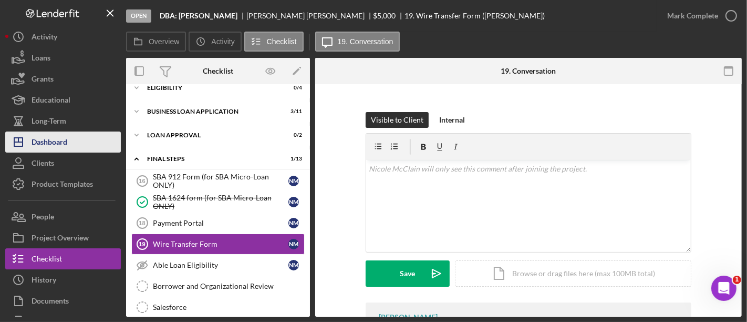
click at [74, 140] on button "Icon/Dashboard Dashboard" at bounding box center [63, 141] width 116 height 21
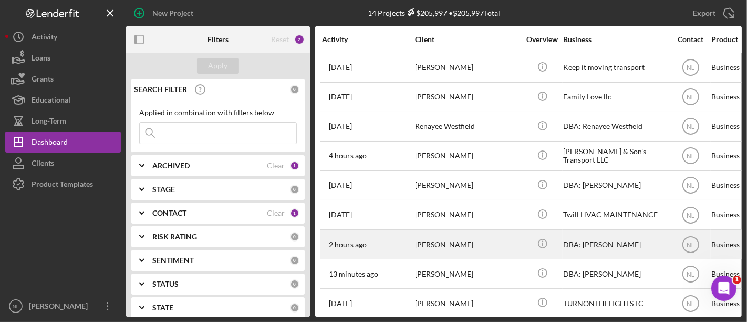
click at [423, 247] on div "[PERSON_NAME]" at bounding box center [467, 244] width 105 height 28
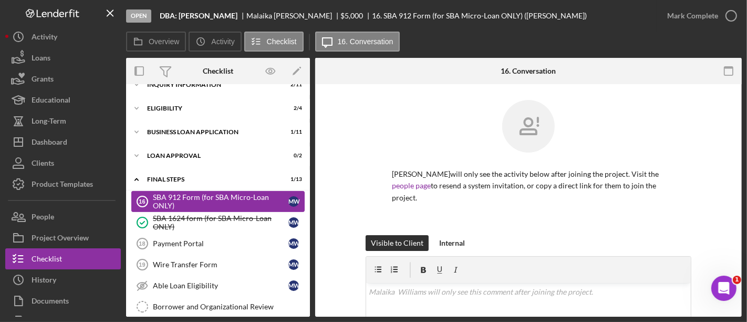
scroll to position [175, 0]
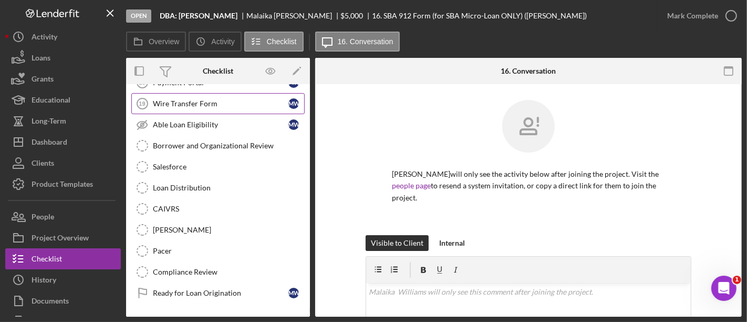
click at [171, 107] on link "Wire Transfer Form 19 Wire Transfer Form M W" at bounding box center [217, 103] width 173 height 21
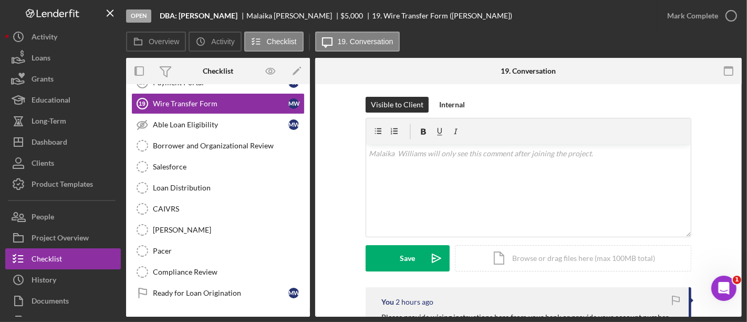
scroll to position [261, 0]
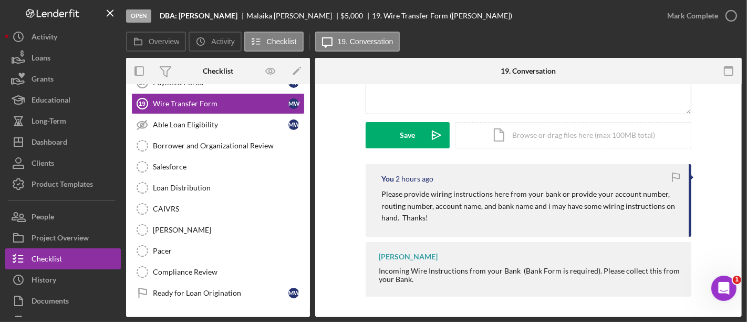
click at [421, 195] on p "Please provide wiring instructions here from your bank or provide your account …" at bounding box center [529, 205] width 297 height 35
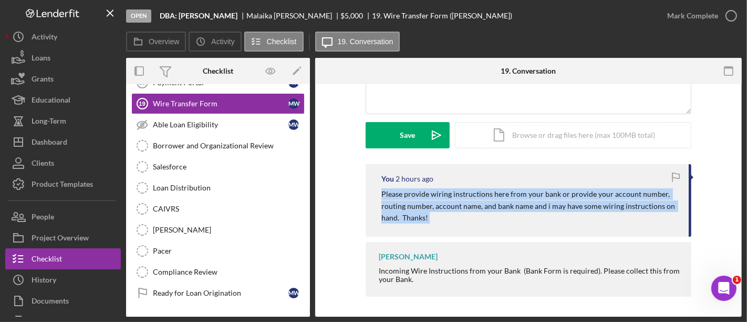
click at [421, 195] on p "Please provide wiring instructions here from your bank or provide your account …" at bounding box center [529, 205] width 297 height 35
copy div "Please provide wiring instructions here from your bank or provide your account …"
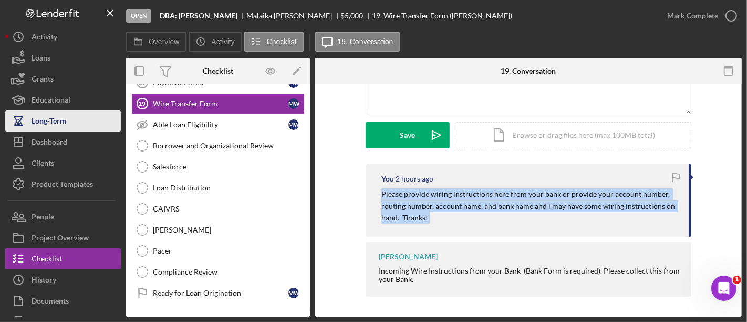
click at [87, 127] on button "Long-Term" at bounding box center [63, 120] width 116 height 21
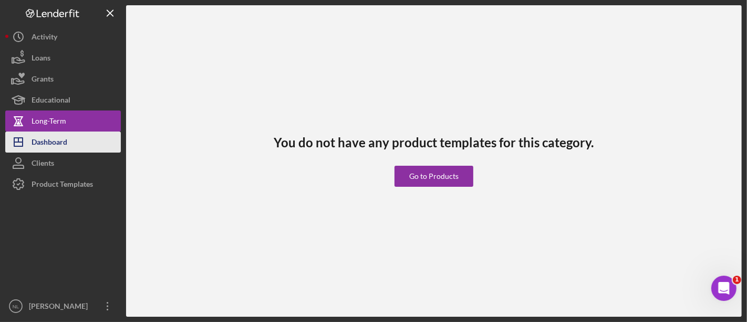
click at [61, 149] on div "Dashboard" at bounding box center [50, 143] width 36 height 24
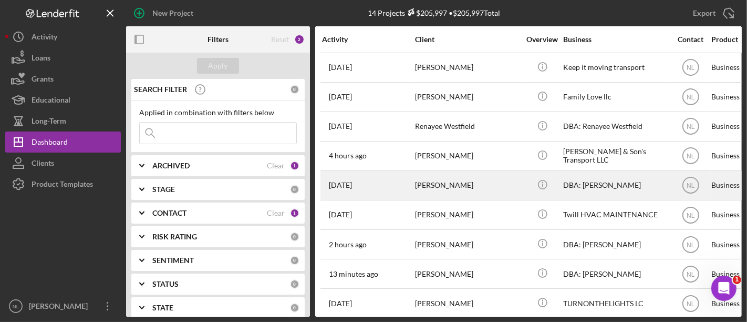
scroll to position [64, 0]
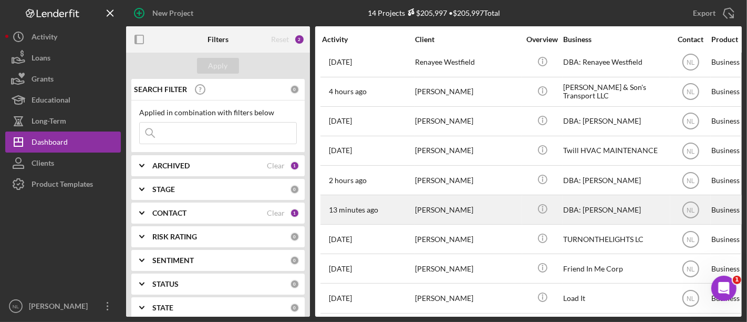
click at [433, 216] on div "[PERSON_NAME]" at bounding box center [467, 209] width 105 height 28
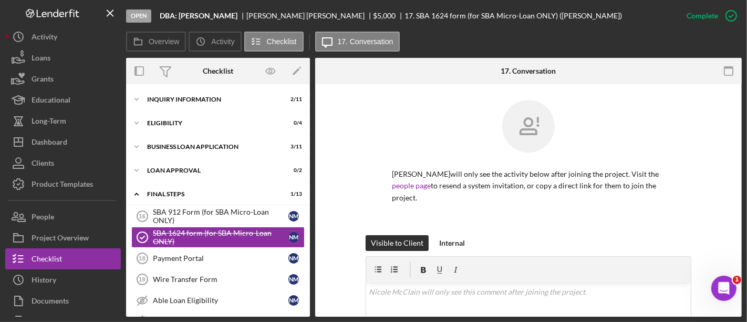
scroll to position [35, 0]
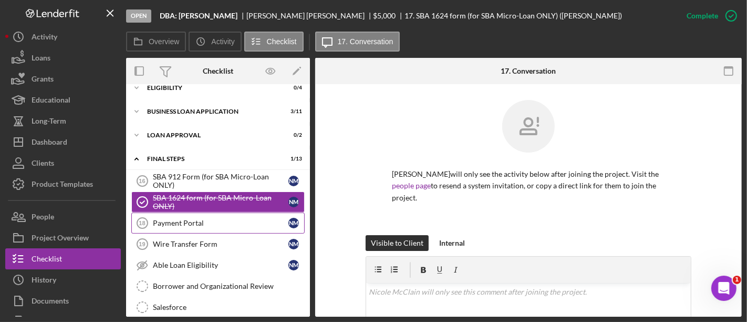
click at [220, 229] on link "Payment Portal 18 Payment Portal N M" at bounding box center [217, 222] width 173 height 21
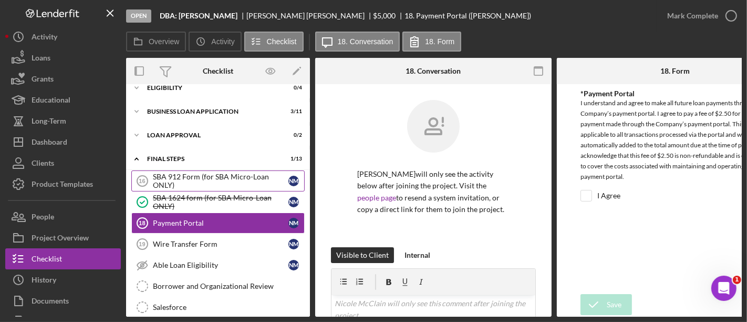
click at [211, 183] on div "SBA 912 Form (for SBA Micro-Loan ONLY)" at bounding box center [221, 180] width 136 height 17
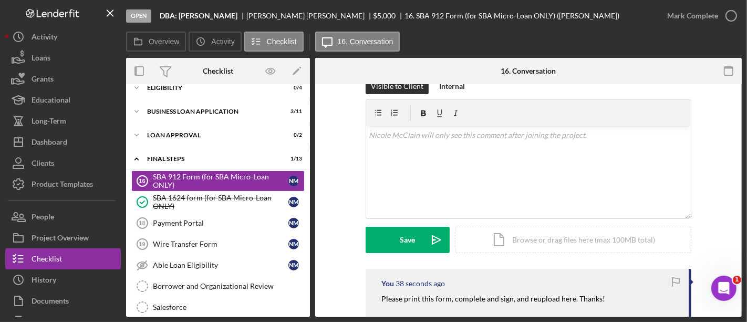
scroll to position [255, 0]
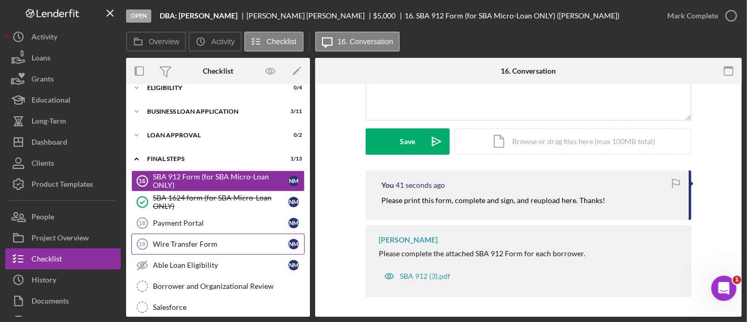
click at [198, 242] on div "Wire Transfer Form" at bounding box center [221, 244] width 136 height 8
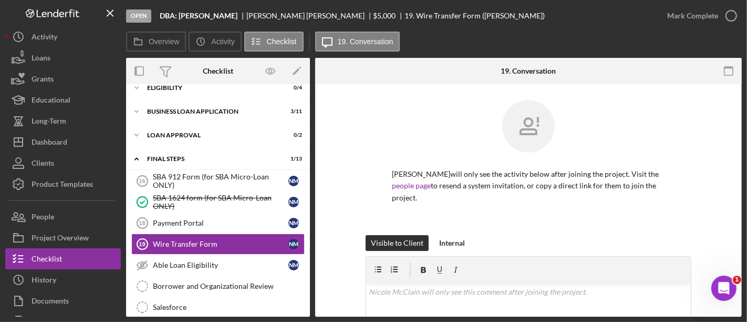
scroll to position [171, 0]
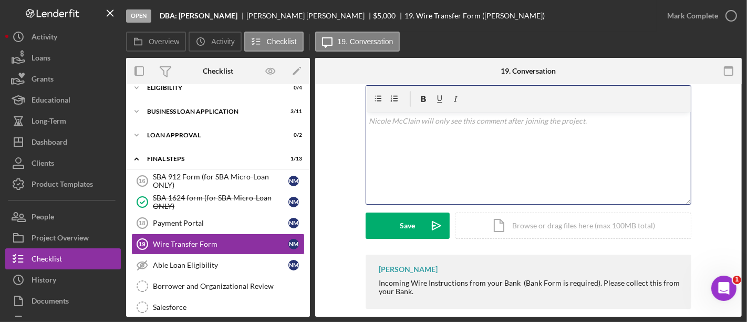
click at [387, 139] on div "v Color teal Color pink Remove color Add row above Add row below Add column bef…" at bounding box center [528, 158] width 325 height 92
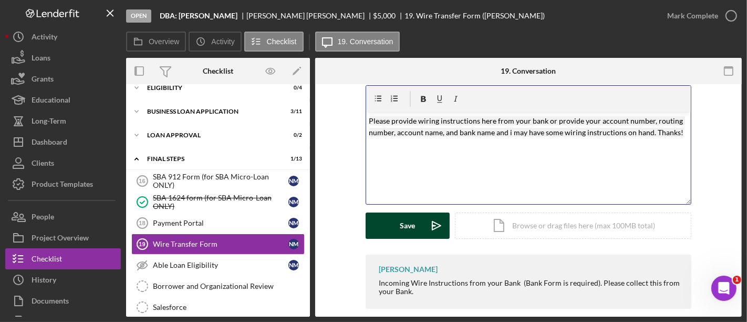
click at [406, 222] on div "Save" at bounding box center [407, 225] width 15 height 26
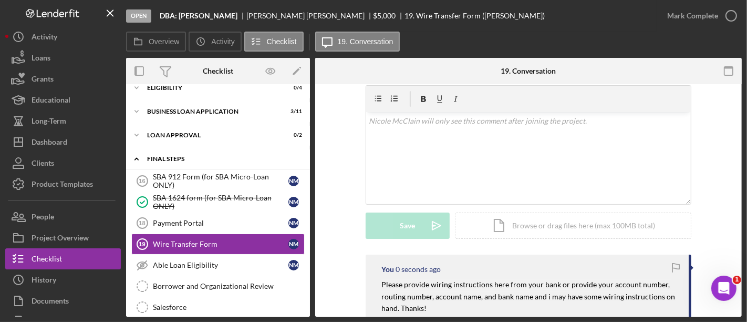
scroll to position [0, 0]
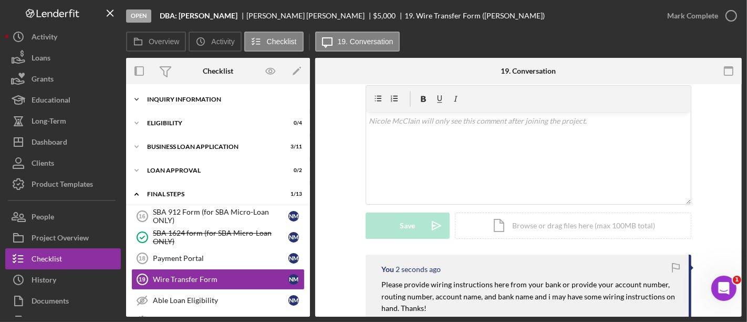
click at [184, 95] on div "Icon/Expander INQUIRY INFORMATION 2 / 11" at bounding box center [218, 99] width 184 height 21
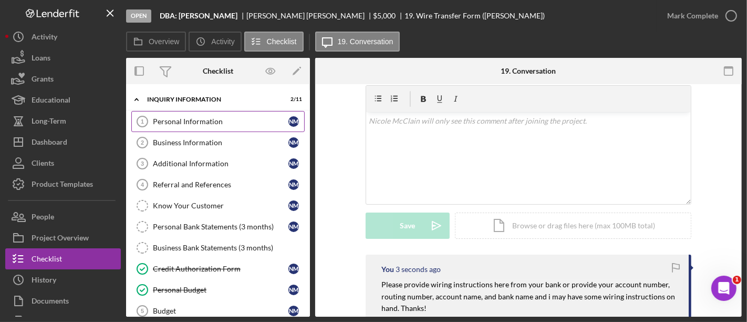
click at [182, 119] on div "Personal Information" at bounding box center [221, 121] width 136 height 8
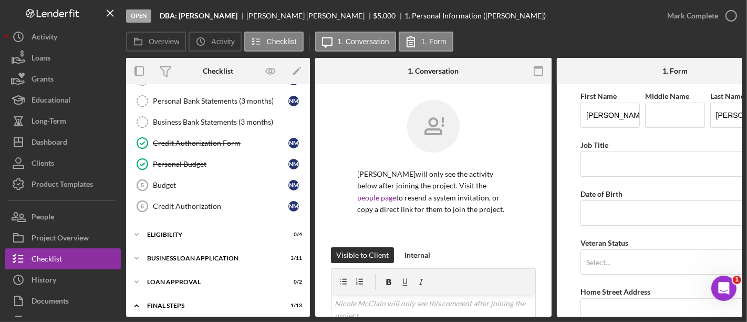
scroll to position [235, 0]
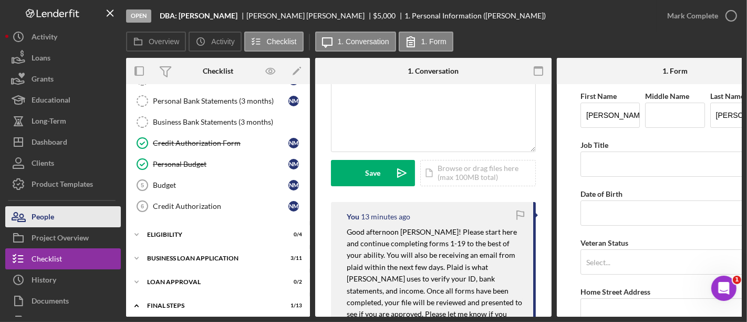
click at [53, 217] on div "People" at bounding box center [43, 218] width 23 height 24
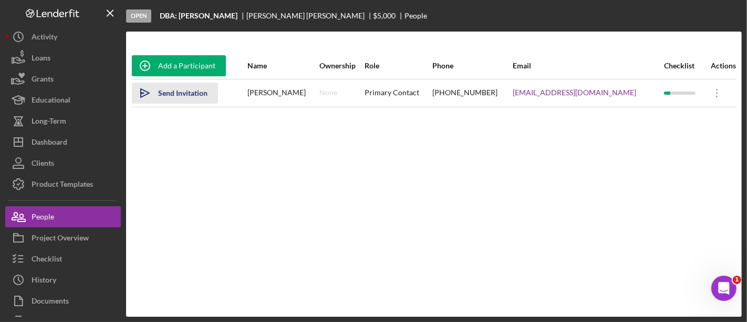
click at [168, 101] on div "Send Invitation" at bounding box center [182, 92] width 49 height 21
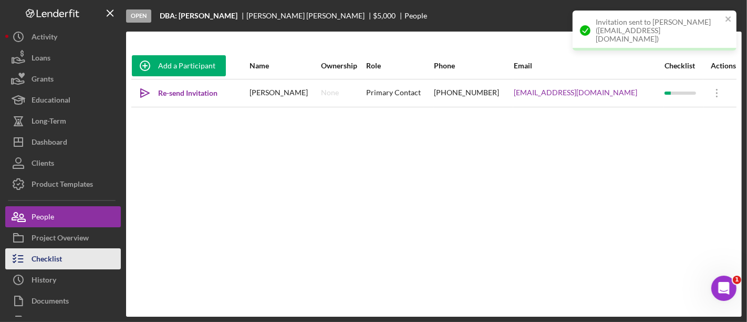
click at [72, 253] on button "Checklist" at bounding box center [63, 258] width 116 height 21
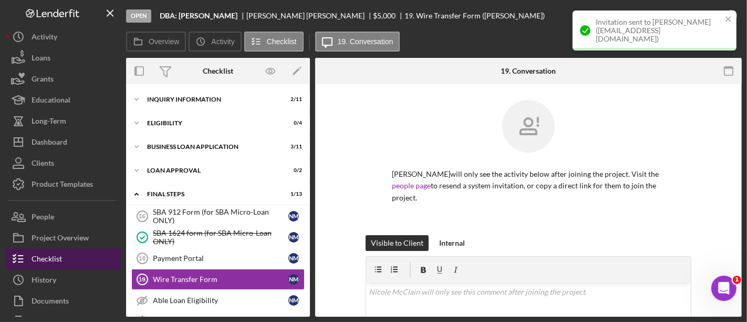
scroll to position [77, 0]
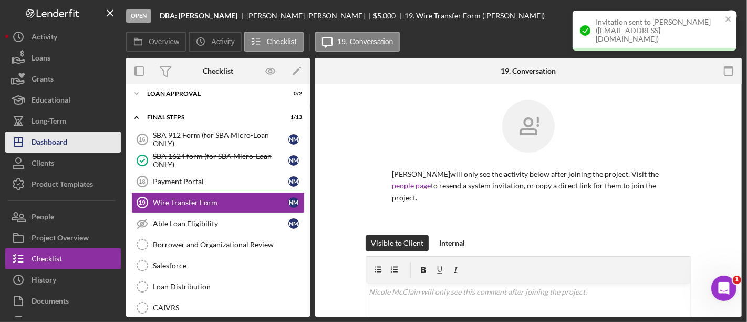
click at [73, 137] on button "Icon/Dashboard Dashboard" at bounding box center [63, 141] width 116 height 21
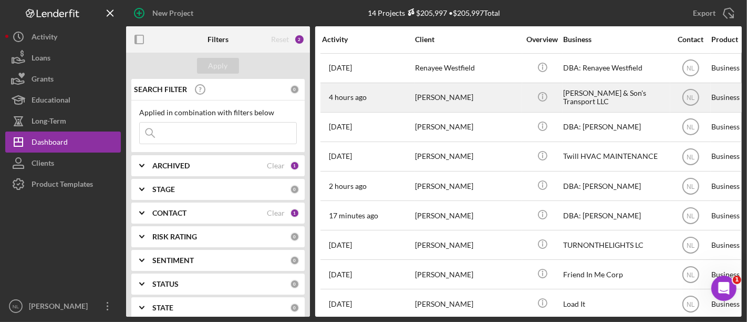
scroll to position [59, 0]
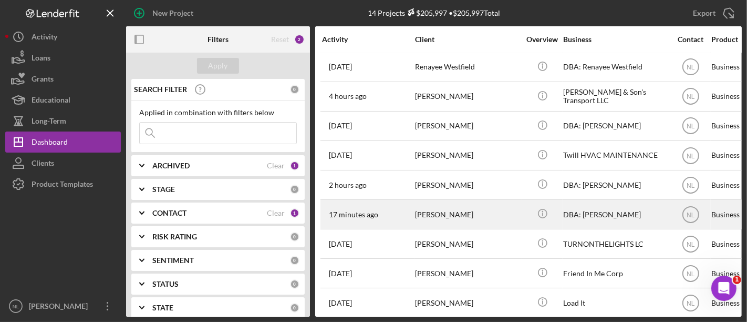
click at [438, 215] on div "[PERSON_NAME]" at bounding box center [467, 214] width 105 height 28
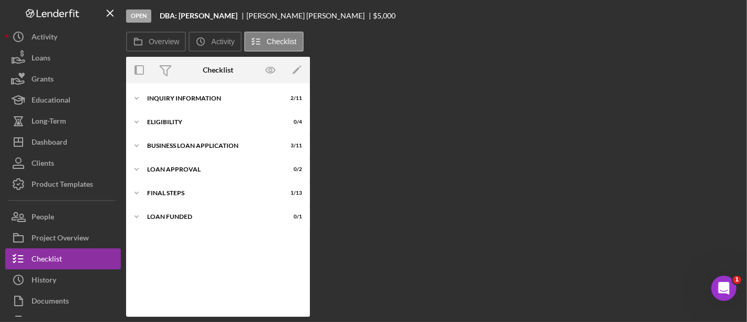
scroll to position [77, 0]
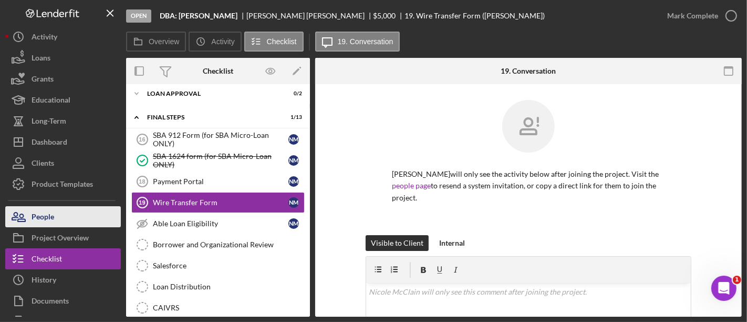
click at [82, 210] on button "People" at bounding box center [63, 216] width 116 height 21
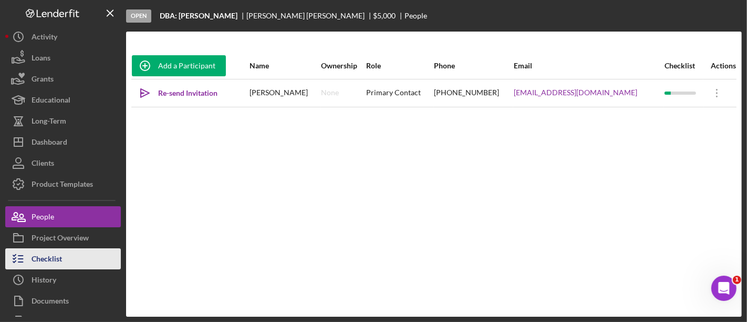
click at [65, 265] on button "Checklist" at bounding box center [63, 258] width 116 height 21
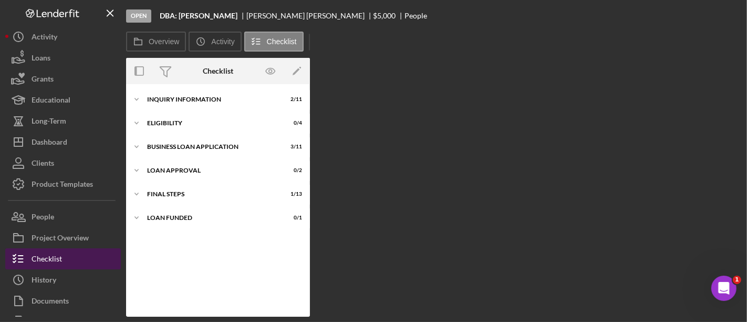
scroll to position [77, 0]
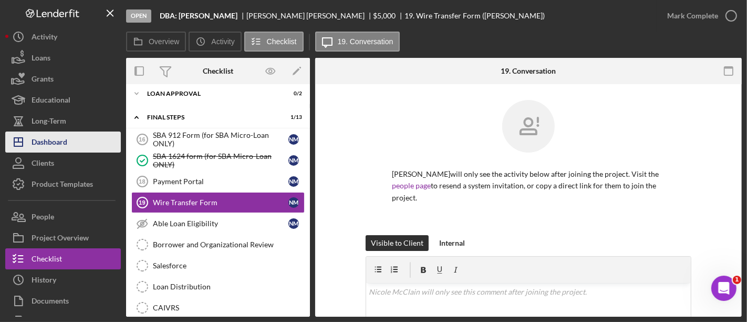
click at [56, 140] on div "Dashboard" at bounding box center [50, 143] width 36 height 24
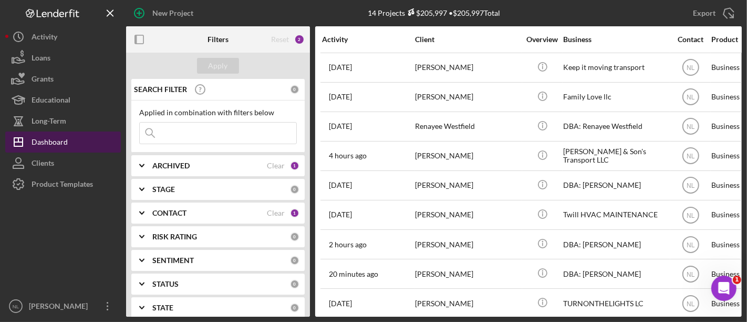
click at [56, 140] on div "Dashboard" at bounding box center [50, 143] width 36 height 24
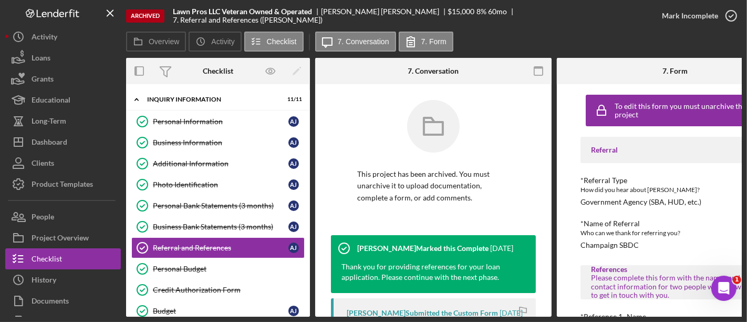
scroll to position [66, 0]
